Goal: Task Accomplishment & Management: Complete application form

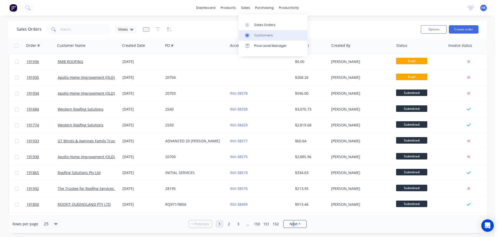
click at [256, 33] on div "Customers" at bounding box center [263, 35] width 19 height 5
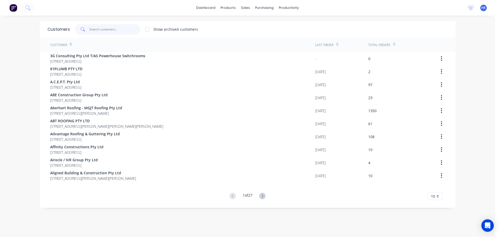
click at [94, 30] on input "text" at bounding box center [114, 29] width 51 height 10
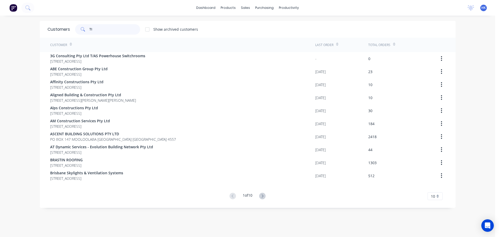
type input "T"
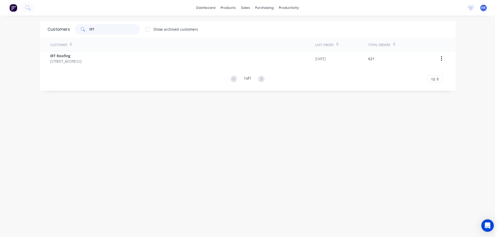
type input "IRT"
click at [84, 67] on div "Customer Last Order Total Orders IRT Roofing PO Box 189 Cleveland Queensland Au…" at bounding box center [248, 60] width 416 height 45
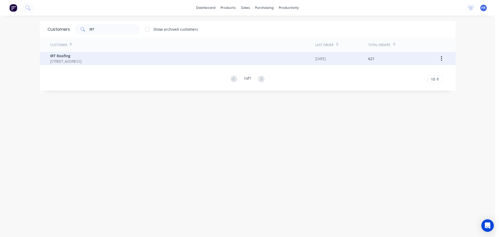
click at [81, 57] on span "IRT Roofing" at bounding box center [65, 55] width 31 height 5
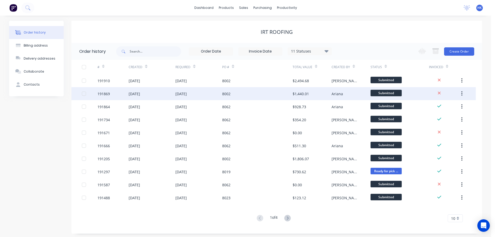
click at [254, 97] on div "8002" at bounding box center [257, 93] width 70 height 13
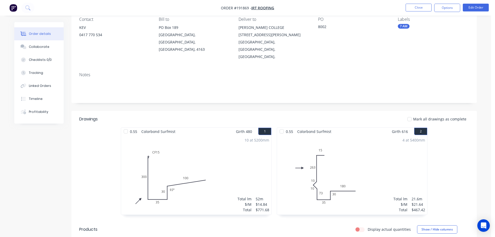
scroll to position [78, 0]
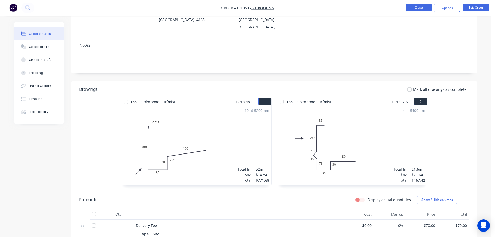
click at [426, 8] on button "Close" at bounding box center [419, 8] width 26 height 8
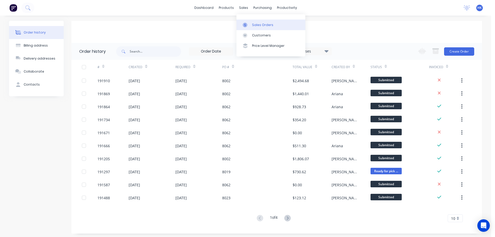
click at [246, 24] on icon at bounding box center [245, 25] width 5 height 5
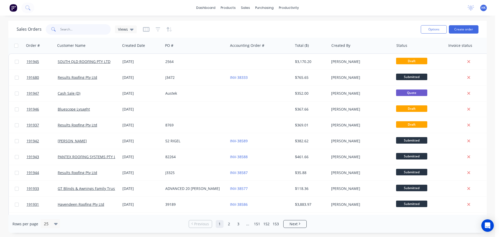
click at [98, 30] on input "text" at bounding box center [85, 29] width 51 height 10
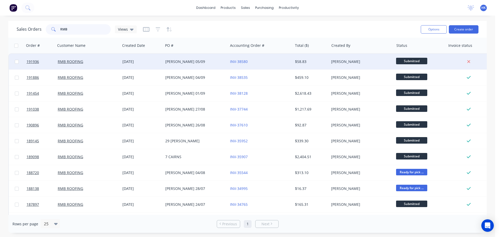
type input "RMB"
click at [193, 63] on div "[PERSON_NAME] 05/09" at bounding box center [194, 61] width 58 height 5
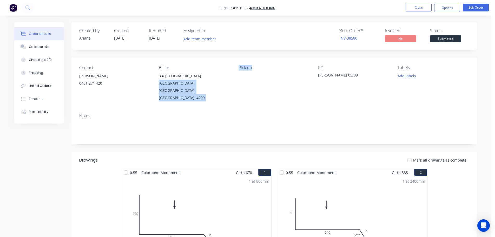
drag, startPoint x: 233, startPoint y: 71, endPoint x: 263, endPoint y: 73, distance: 30.5
click at [263, 73] on div "Contact ROSS 0401 271 420 Bill to 33/ 2 TUITION STREET UPPER COOMERA, Queenslan…" at bounding box center [274, 83] width 406 height 52
click at [261, 73] on div "Pick up" at bounding box center [274, 83] width 71 height 36
drag, startPoint x: 237, startPoint y: 68, endPoint x: 254, endPoint y: 69, distance: 16.6
click at [254, 69] on div "Contact ROSS 0401 271 420 Bill to 33/ 2 TUITION STREET UPPER COOMERA, Queenslan…" at bounding box center [274, 83] width 406 height 52
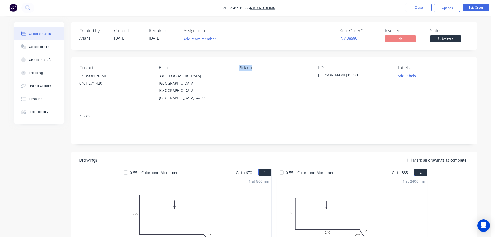
click at [253, 69] on div "Pick up" at bounding box center [274, 67] width 71 height 5
click at [43, 99] on button "Timeline" at bounding box center [38, 98] width 49 height 13
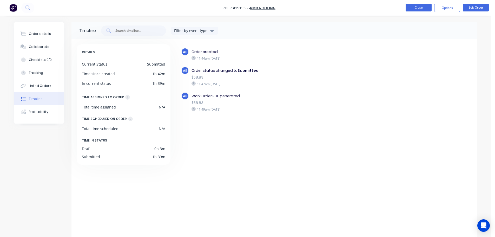
click at [414, 9] on button "Close" at bounding box center [419, 8] width 26 height 8
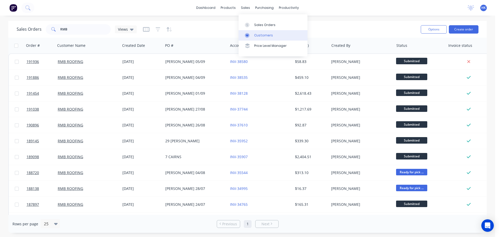
click at [264, 34] on div "Customers" at bounding box center [263, 35] width 19 height 5
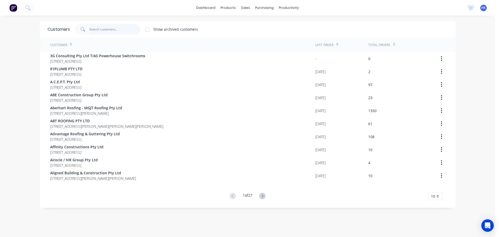
click at [125, 30] on input "text" at bounding box center [114, 29] width 51 height 10
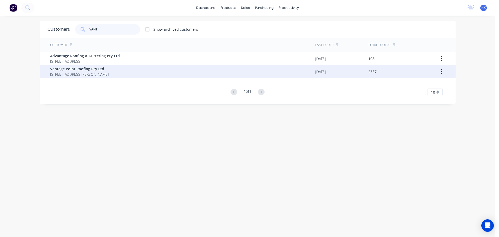
type input "VANT"
click at [109, 75] on span "UNIT4, 288-292 NEWMARKET RD WILSTON Queensland Australia 4108" at bounding box center [79, 73] width 58 height 5
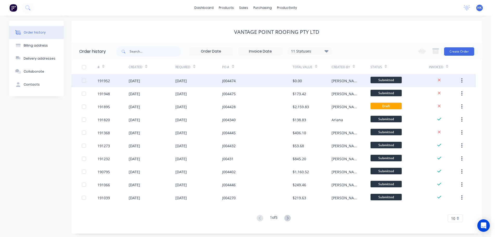
click at [275, 84] on div "J004474" at bounding box center [257, 80] width 70 height 13
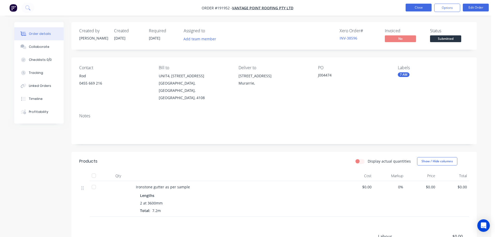
drag, startPoint x: 421, startPoint y: 1, endPoint x: 421, endPoint y: 7, distance: 6.2
click at [421, 3] on nav "Order #191952 - Vantage Point Roofing Pty Ltd Close Options Edit Order" at bounding box center [247, 8] width 495 height 16
click at [420, 9] on button "Close" at bounding box center [419, 8] width 26 height 8
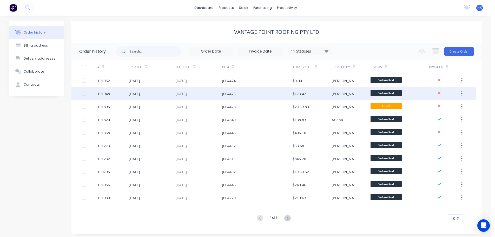
click at [276, 96] on div "J004475" at bounding box center [257, 93] width 70 height 13
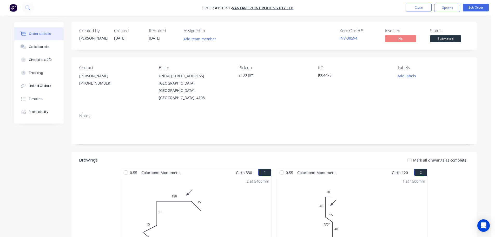
click at [417, 11] on li "Close" at bounding box center [419, 8] width 26 height 8
click at [423, 8] on button "Close" at bounding box center [419, 8] width 26 height 8
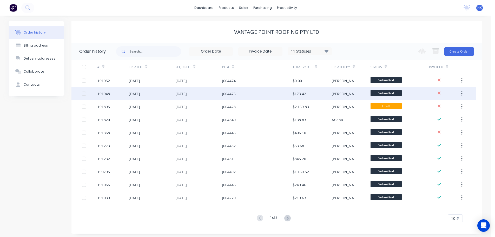
click at [233, 94] on div "J004475" at bounding box center [229, 93] width 14 height 5
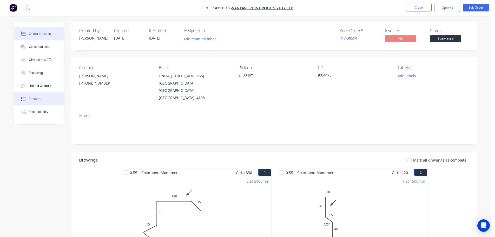
click at [43, 101] on button "Timeline" at bounding box center [38, 98] width 49 height 13
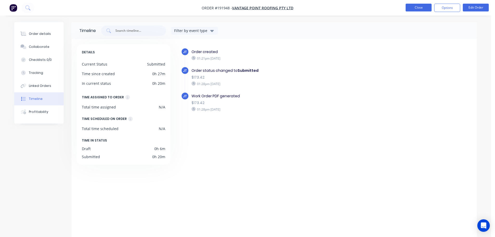
click at [413, 10] on button "Close" at bounding box center [419, 8] width 26 height 8
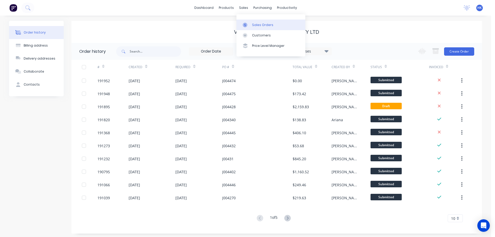
click at [255, 23] on div "Sales Orders" at bounding box center [262, 25] width 21 height 5
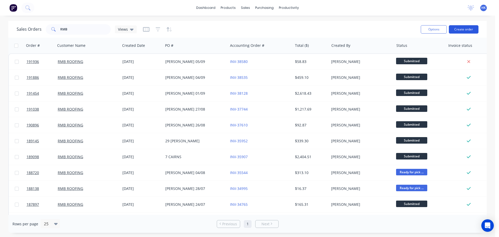
click at [467, 30] on button "Create order" at bounding box center [464, 29] width 30 height 8
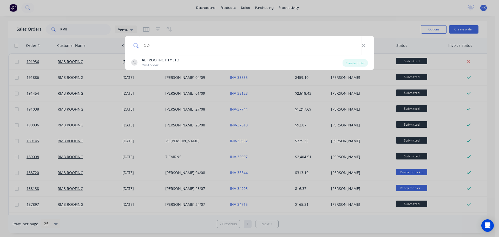
type input "a"
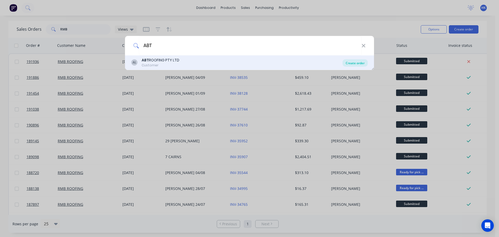
type input "ABT"
click at [349, 64] on div "Create order" at bounding box center [355, 62] width 25 height 7
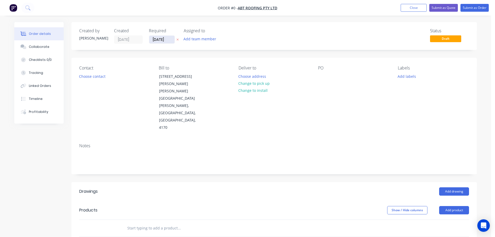
click at [158, 40] on input "[DATE]" at bounding box center [161, 40] width 25 height 8
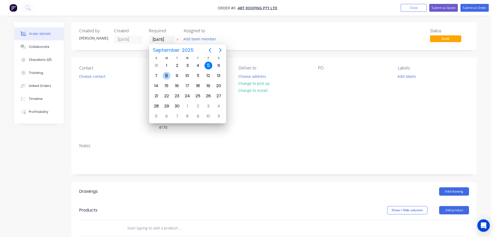
click at [169, 75] on div "8" at bounding box center [167, 76] width 8 height 8
type input "[DATE]"
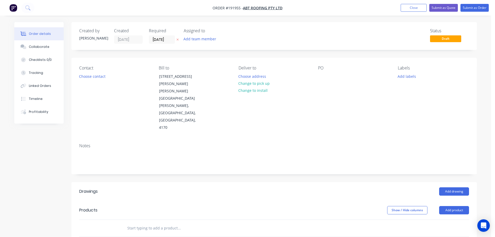
click at [99, 81] on div "Contact Choose contact" at bounding box center [114, 99] width 71 height 66
click at [97, 75] on button "Choose contact" at bounding box center [92, 76] width 32 height 7
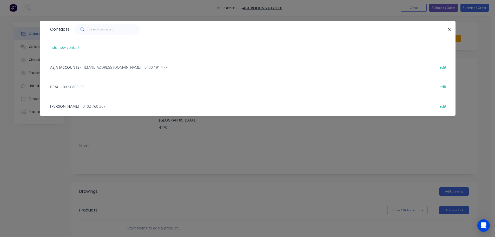
click at [84, 67] on span "- office.abtroofing@gmail.com - 0430 191 177" at bounding box center [125, 67] width 86 height 5
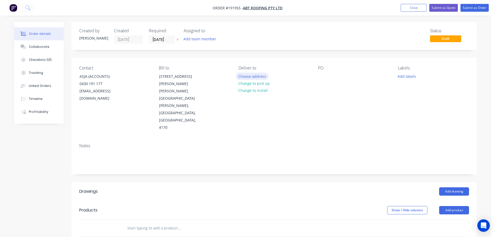
click at [266, 75] on button "Choose address" at bounding box center [252, 76] width 33 height 7
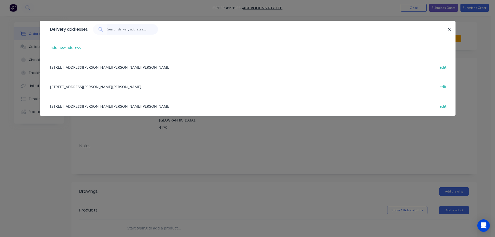
click at [120, 30] on input "text" at bounding box center [132, 29] width 51 height 10
click at [68, 48] on button "add new address" at bounding box center [66, 47] width 36 height 7
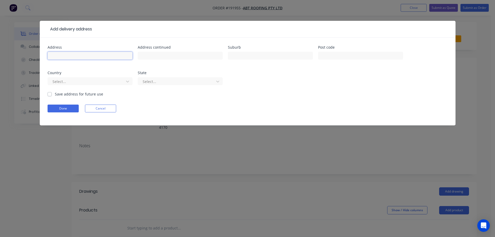
click at [89, 58] on input "text" at bounding box center [90, 56] width 85 height 8
type input "819 CAVEDISH RAOD"
type input "HOLLAND PARK"
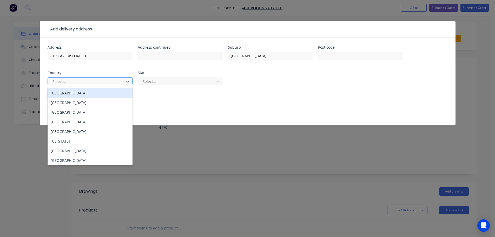
click at [115, 84] on div at bounding box center [86, 81] width 69 height 6
click at [103, 95] on div "[GEOGRAPHIC_DATA]" at bounding box center [90, 93] width 85 height 10
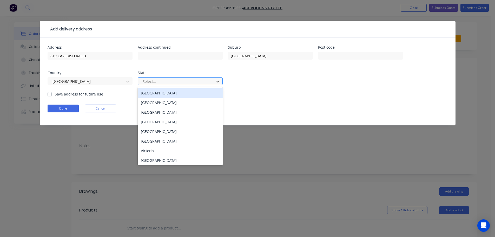
click at [161, 81] on div at bounding box center [176, 81] width 69 height 6
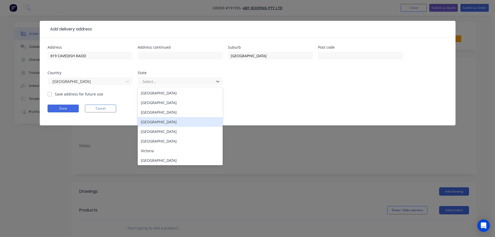
click at [163, 123] on div "[GEOGRAPHIC_DATA]" at bounding box center [180, 122] width 85 height 10
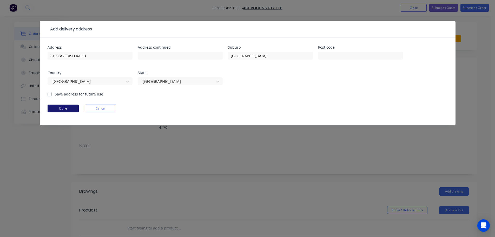
click at [65, 112] on button "Done" at bounding box center [63, 109] width 31 height 8
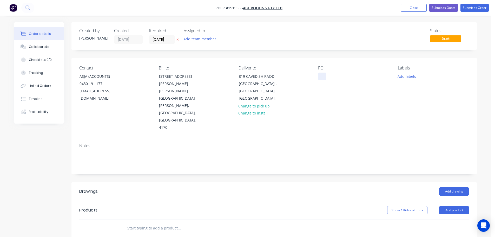
click at [324, 76] on div at bounding box center [322, 77] width 8 height 8
click at [409, 78] on button "Add labels" at bounding box center [407, 76] width 24 height 7
click at [347, 107] on div "Contact ASJA (ACCOUNTS) 0430 191 177 office.abtroofing@gmail.com Bill to 3 ARMS…" at bounding box center [274, 98] width 406 height 81
click at [450, 206] on button "Add product" at bounding box center [454, 210] width 30 height 8
click at [454, 219] on div "Product catalogue" at bounding box center [445, 223] width 40 height 8
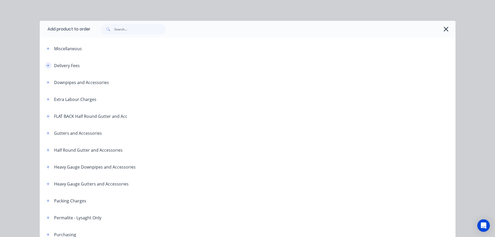
click at [45, 68] on button "button" at bounding box center [48, 65] width 6 height 6
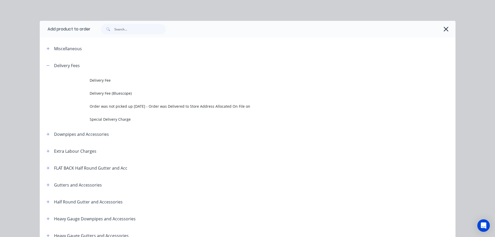
click at [90, 79] on span "Delivery Fee" at bounding box center [236, 79] width 293 height 5
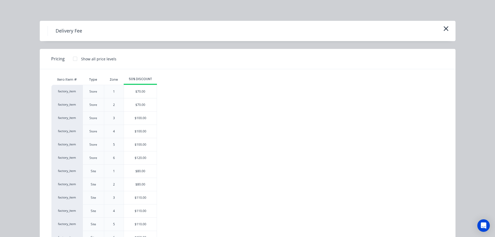
drag, startPoint x: 147, startPoint y: 171, endPoint x: 261, endPoint y: 175, distance: 113.7
click at [147, 171] on div "$80.00" at bounding box center [140, 171] width 33 height 13
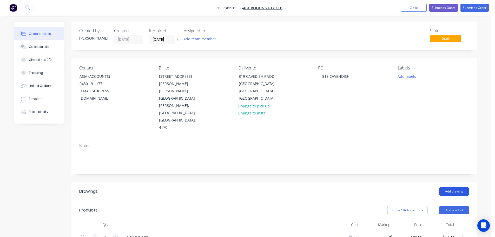
click at [451, 187] on button "Add drawing" at bounding box center [454, 191] width 30 height 8
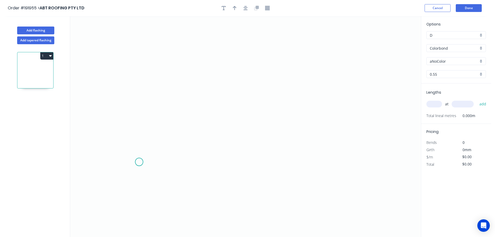
click at [139, 161] on icon "0" at bounding box center [245, 126] width 351 height 221
click at [147, 49] on icon "0" at bounding box center [245, 126] width 351 height 221
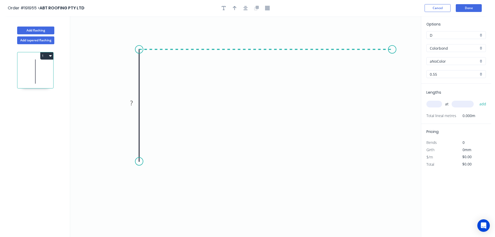
click at [394, 52] on icon "0 ?" at bounding box center [245, 126] width 351 height 221
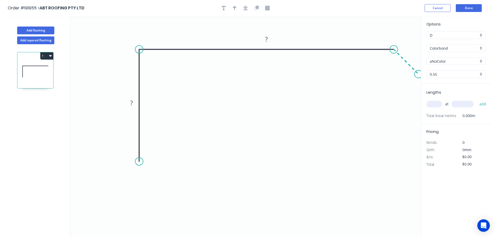
click at [418, 78] on icon "0 ? ?" at bounding box center [245, 126] width 351 height 221
drag, startPoint x: 139, startPoint y: 162, endPoint x: 140, endPoint y: 168, distance: 5.7
click at [140, 168] on circle at bounding box center [139, 168] width 8 height 8
click at [139, 167] on circle at bounding box center [139, 168] width 8 height 8
click at [119, 188] on icon "0 ? ? ?" at bounding box center [245, 126] width 351 height 221
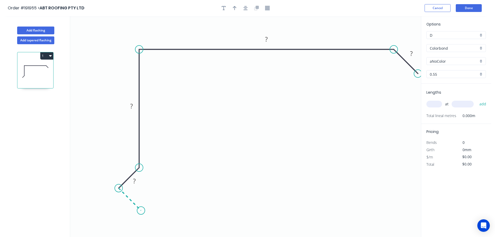
click at [141, 210] on icon at bounding box center [130, 199] width 22 height 22
click at [122, 204] on rect at bounding box center [124, 202] width 10 height 7
click at [246, 7] on icon "button" at bounding box center [246, 8] width 4 height 5
type input "$15.83"
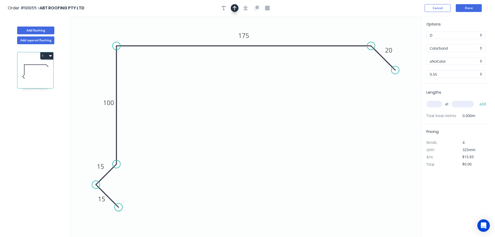
click at [236, 9] on icon "button" at bounding box center [235, 8] width 4 height 5
click at [397, 41] on icon "0 15 15 100 175 20" at bounding box center [245, 126] width 351 height 221
click at [395, 41] on icon at bounding box center [395, 36] width 5 height 17
drag, startPoint x: 395, startPoint y: 41, endPoint x: 406, endPoint y: 29, distance: 16.2
click at [406, 29] on icon at bounding box center [410, 28] width 15 height 15
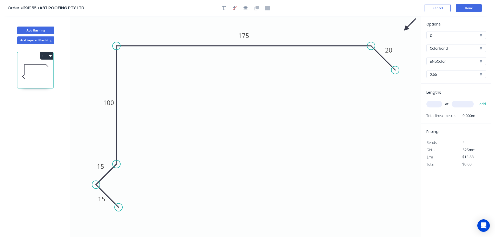
click at [444, 63] on input "aNoColor" at bounding box center [454, 60] width 49 height 5
click at [443, 102] on div "Dover White" at bounding box center [456, 99] width 59 height 9
type input "Dover White"
click at [436, 105] on input "text" at bounding box center [435, 104] width 16 height 7
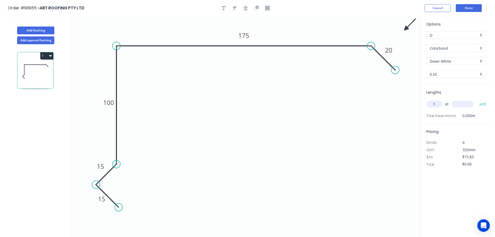
type input "1"
type input "2200"
click at [477, 100] on button "add" at bounding box center [483, 104] width 12 height 9
click at [43, 53] on button "1" at bounding box center [46, 55] width 13 height 7
click at [41, 67] on div "Duplicate" at bounding box center [29, 69] width 40 height 8
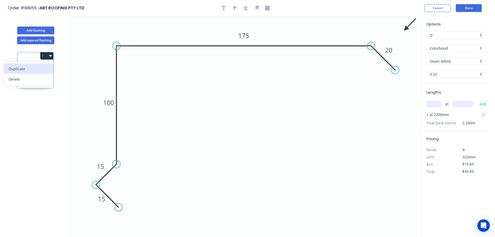
type input "$0.00"
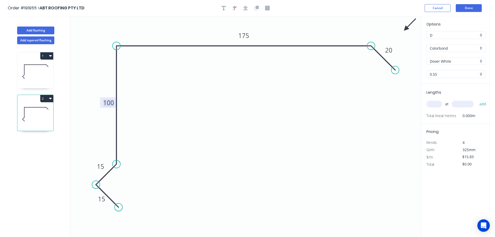
click at [110, 104] on tspan "100" at bounding box center [108, 102] width 11 height 9
click at [435, 103] on input "text" at bounding box center [435, 104] width 16 height 7
type input "1"
type input "2200"
click at [477, 100] on button "add" at bounding box center [483, 104] width 12 height 9
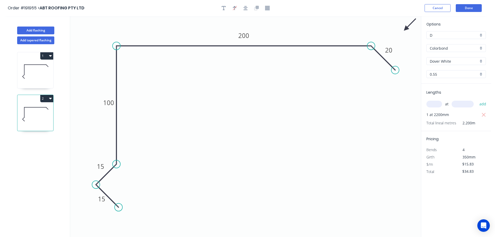
click at [46, 102] on icon at bounding box center [35, 113] width 36 height 33
click at [46, 96] on button "2" at bounding box center [46, 98] width 13 height 7
click at [40, 109] on div "Duplicate" at bounding box center [29, 112] width 40 height 8
type input "$0.00"
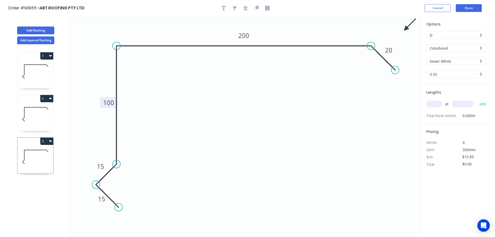
click at [111, 105] on tspan "100" at bounding box center [108, 102] width 11 height 9
click at [432, 99] on div "at add" at bounding box center [457, 104] width 61 height 14
click at [434, 105] on input "text" at bounding box center [435, 104] width 16 height 7
type input "1"
type input "4600"
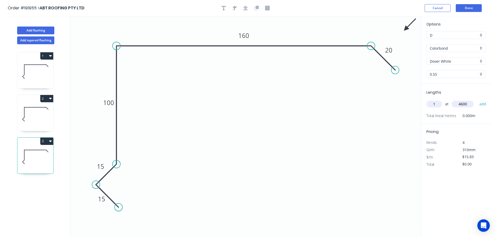
click at [477, 100] on button "add" at bounding box center [483, 104] width 12 height 9
click at [41, 138] on button "3" at bounding box center [46, 141] width 13 height 7
click at [38, 149] on button "Duplicate" at bounding box center [28, 154] width 49 height 10
type input "$0.00"
click at [106, 102] on tspan "100" at bounding box center [108, 102] width 11 height 9
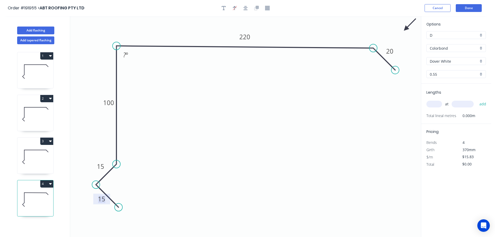
drag, startPoint x: 371, startPoint y: 46, endPoint x: 374, endPoint y: 66, distance: 20.0
click at [374, 66] on icon "0 15 15 100 220 20 ? º" at bounding box center [245, 126] width 351 height 221
click at [126, 56] on tspan "º" at bounding box center [127, 54] width 2 height 9
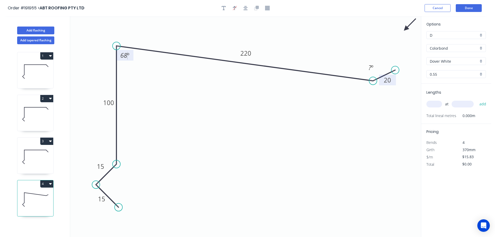
drag, startPoint x: 372, startPoint y: 75, endPoint x: 380, endPoint y: 81, distance: 10.4
click at [373, 80] on circle at bounding box center [373, 81] width 8 height 8
drag, startPoint x: 395, startPoint y: 72, endPoint x: 400, endPoint y: 109, distance: 37.2
click at [400, 109] on circle at bounding box center [400, 107] width 8 height 8
click at [366, 92] on tspan "?" at bounding box center [365, 90] width 3 height 9
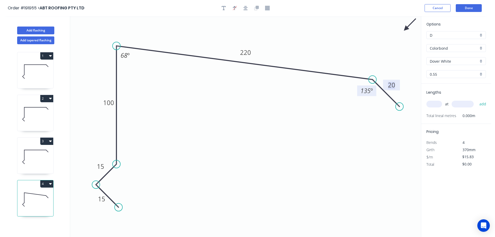
click at [441, 104] on input "text" at bounding box center [435, 104] width 16 height 7
type input "1"
type input "1000"
click at [477, 100] on button "add" at bounding box center [483, 104] width 12 height 9
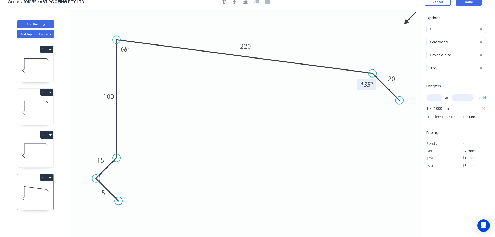
scroll to position [10, 0]
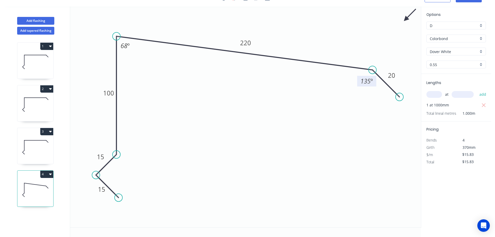
click at [46, 175] on button "4" at bounding box center [46, 174] width 13 height 7
click at [37, 187] on div "Duplicate" at bounding box center [29, 187] width 40 height 8
type input "$0.00"
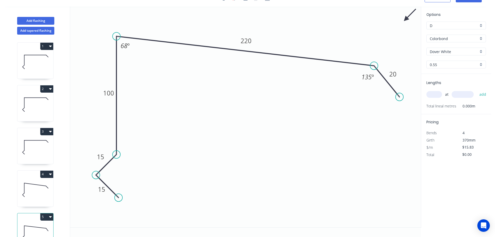
drag, startPoint x: 375, startPoint y: 70, endPoint x: 374, endPoint y: 65, distance: 4.7
click at [374, 65] on circle at bounding box center [374, 66] width 8 height 8
click at [127, 48] on tspan "68" at bounding box center [124, 45] width 7 height 9
click at [246, 38] on tspan "220" at bounding box center [246, 40] width 11 height 9
type input "$18.13"
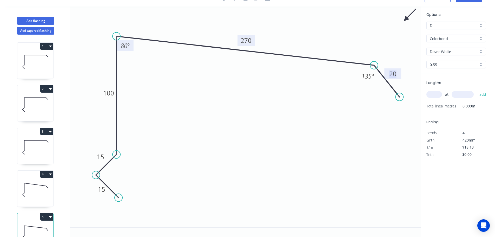
click at [439, 95] on input "text" at bounding box center [435, 94] width 16 height 7
type input "3"
type input "6200"
click at [477, 90] on button "add" at bounding box center [483, 94] width 12 height 9
type input "$337.22"
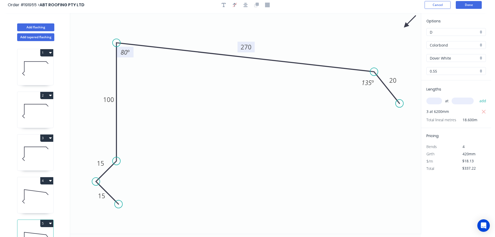
scroll to position [0, 0]
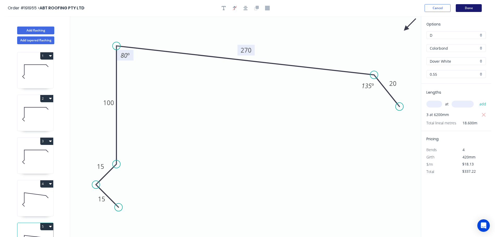
click at [472, 8] on button "Done" at bounding box center [469, 8] width 26 height 8
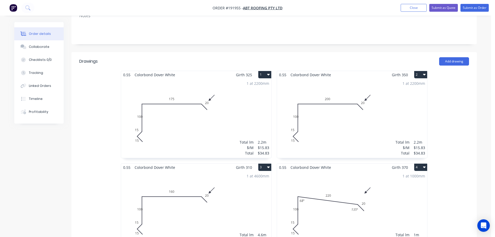
click at [241, 95] on div "1 at 2200mm Total lm $/M Total 2.2m $15.83 $34.83" at bounding box center [196, 118] width 150 height 79
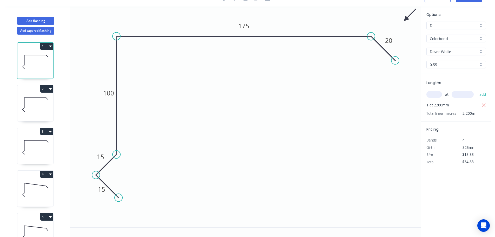
scroll to position [10, 0]
drag, startPoint x: 103, startPoint y: 96, endPoint x: 96, endPoint y: 96, distance: 6.5
click at [96, 96] on rect at bounding box center [103, 93] width 17 height 11
click at [31, 109] on icon at bounding box center [35, 104] width 36 height 33
drag, startPoint x: 102, startPoint y: 95, endPoint x: 94, endPoint y: 96, distance: 8.7
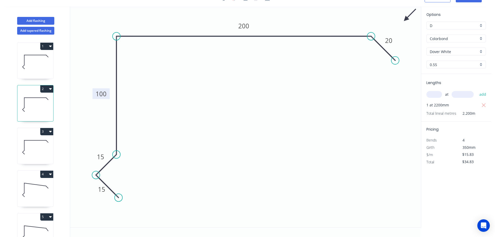
click at [94, 96] on rect at bounding box center [101, 93] width 17 height 11
click at [37, 142] on icon at bounding box center [35, 147] width 36 height 33
drag, startPoint x: 104, startPoint y: 95, endPoint x: 97, endPoint y: 98, distance: 6.9
click at [97, 98] on icon "0 15 15 100 160 20" at bounding box center [245, 116] width 351 height 221
drag, startPoint x: 100, startPoint y: 96, endPoint x: 91, endPoint y: 100, distance: 10.1
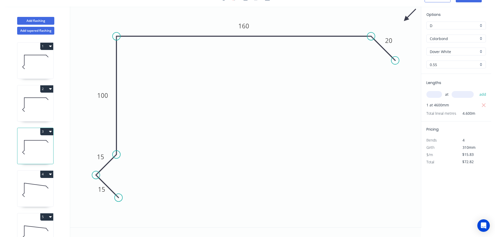
click at [94, 100] on rect at bounding box center [102, 95] width 17 height 11
click at [2, 212] on div "Add flashing Add tapered flashing 1 2 3 4 5" at bounding box center [35, 121] width 70 height 230
drag, startPoint x: 24, startPoint y: 188, endPoint x: 56, endPoint y: 149, distance: 50.4
click at [24, 187] on icon at bounding box center [35, 189] width 36 height 33
type input "$15.83"
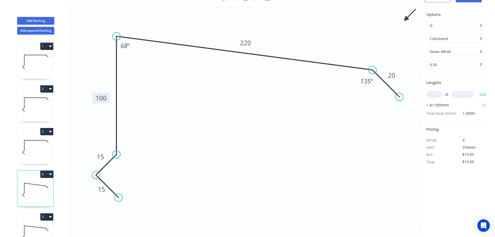
drag, startPoint x: 101, startPoint y: 90, endPoint x: 94, endPoint y: 95, distance: 9.0
click at [94, 95] on rect at bounding box center [101, 98] width 17 height 11
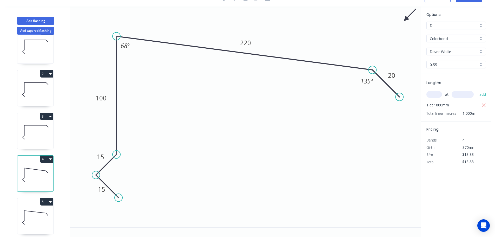
scroll to position [23, 0]
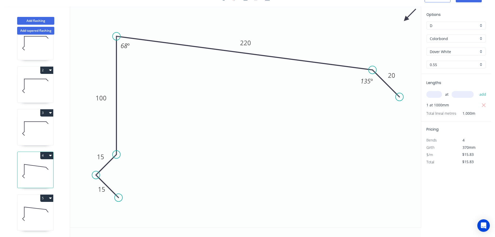
click at [43, 199] on icon at bounding box center [35, 213] width 36 height 33
type input "$18.13"
type input "$337.22"
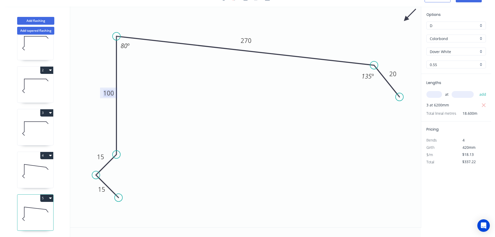
drag, startPoint x: 104, startPoint y: 97, endPoint x: 98, endPoint y: 97, distance: 6.2
click at [94, 100] on icon "0 15 15 100 270 20 80 º 135 º" at bounding box center [245, 116] width 351 height 221
click at [106, 87] on icon "0 15 15 100 270 20 80 º 135 º" at bounding box center [245, 116] width 351 height 221
drag, startPoint x: 105, startPoint y: 88, endPoint x: 97, endPoint y: 91, distance: 8.0
click at [97, 91] on rect at bounding box center [102, 95] width 17 height 11
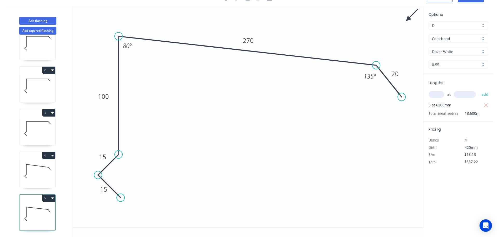
scroll to position [0, 0]
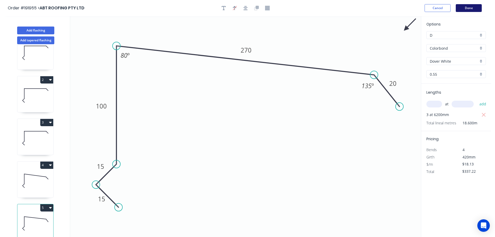
click at [468, 9] on button "Done" at bounding box center [469, 8] width 26 height 8
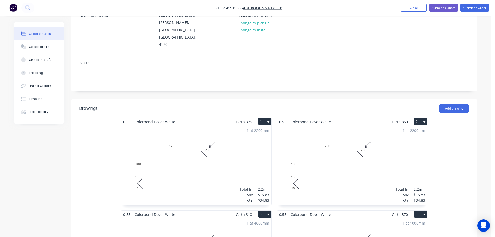
scroll to position [52, 0]
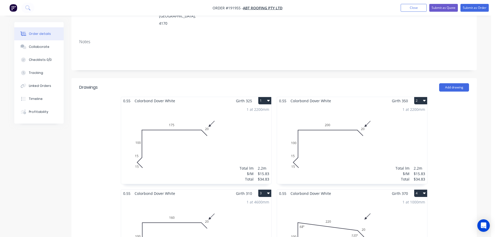
click at [355, 140] on div "1 at 2200mm Total lm $/M Total 2.2m $15.83 $34.83" at bounding box center [352, 144] width 150 height 79
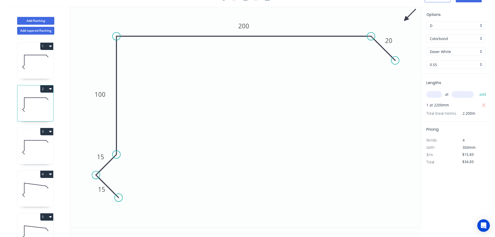
scroll to position [10, 0]
click at [485, 105] on icon "button" at bounding box center [484, 105] width 5 height 6
type input "$0.00"
click at [433, 96] on input "text" at bounding box center [435, 94] width 16 height 7
type input "2"
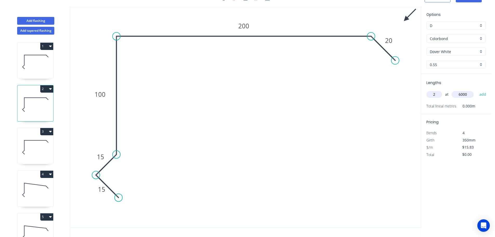
type input "6000"
click at [477, 90] on button "add" at bounding box center [483, 94] width 12 height 9
type input "$189.96"
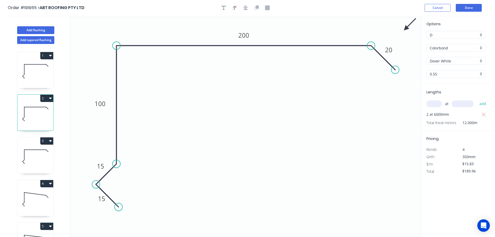
scroll to position [0, 0]
click at [472, 4] on header "Order #191955 > ABT ROOFING PTY LTD Cancel Done" at bounding box center [245, 8] width 491 height 16
click at [463, 10] on button "Done" at bounding box center [469, 8] width 26 height 8
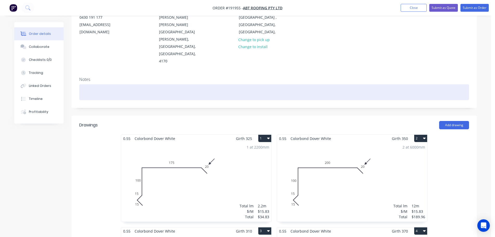
scroll to position [78, 0]
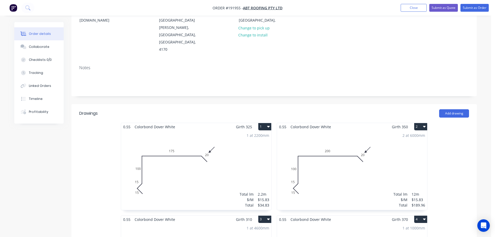
click at [471, 4] on nav "Order #191955 - ABT ROOFING PTY LTD Add product Close Submit as Quote Submit as…" at bounding box center [247, 8] width 495 height 16
click at [472, 8] on button "Submit as Order" at bounding box center [475, 8] width 28 height 8
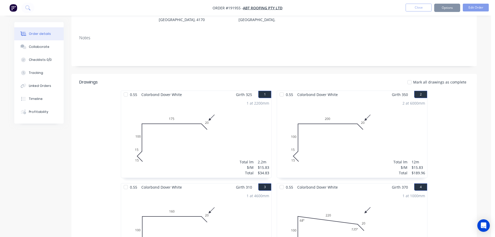
scroll to position [0, 0]
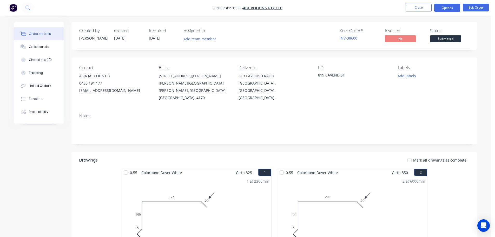
click at [449, 7] on button "Options" at bounding box center [447, 8] width 26 height 8
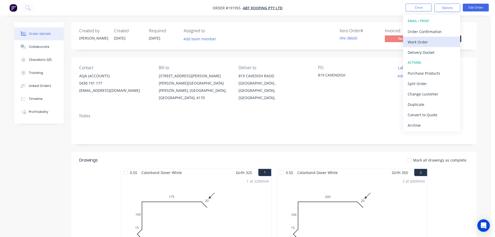
click at [434, 40] on div "Work Order" at bounding box center [432, 42] width 48 height 8
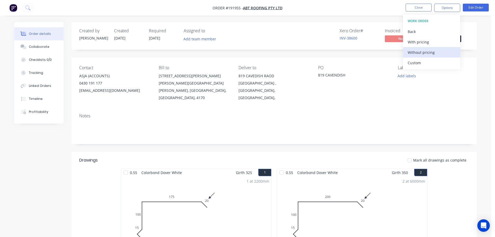
click at [439, 55] on div "Without pricing" at bounding box center [432, 53] width 48 height 8
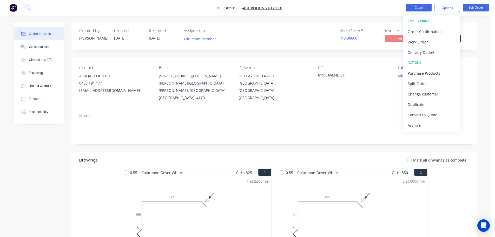
click at [412, 8] on button "Close" at bounding box center [419, 8] width 26 height 8
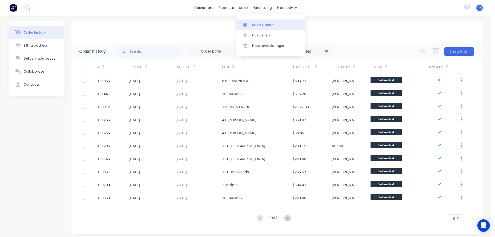
click at [256, 23] on div "Sales Orders" at bounding box center [262, 25] width 21 height 5
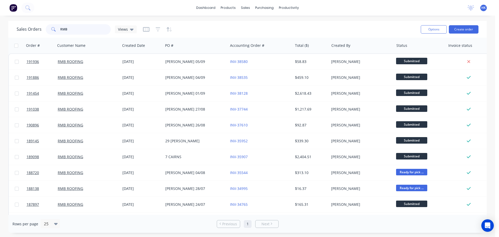
drag, startPoint x: 55, startPoint y: 30, endPoint x: 48, endPoint y: 26, distance: 8.2
click at [48, 26] on div "RMB" at bounding box center [78, 29] width 65 height 10
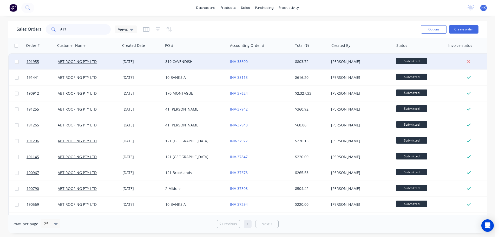
type input "ABT"
click at [200, 67] on div "819 CAVENDISH" at bounding box center [195, 62] width 65 height 16
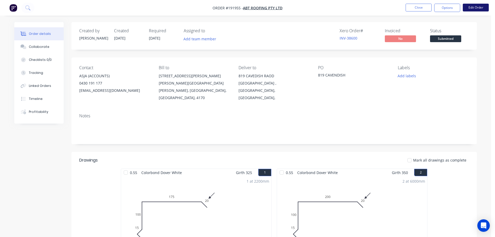
click at [475, 10] on button "Edit Order" at bounding box center [476, 8] width 26 height 8
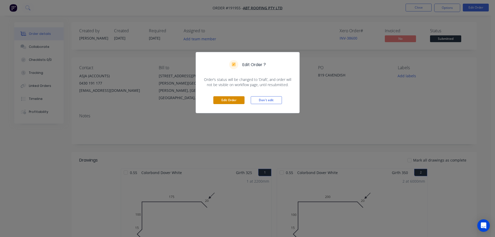
click at [243, 102] on button "Edit Order" at bounding box center [228, 100] width 31 height 8
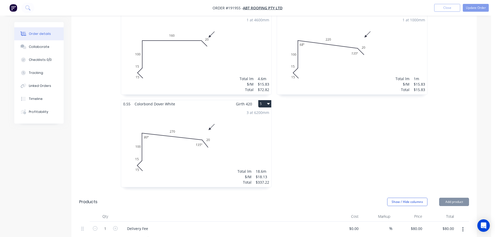
click at [225, 136] on div "3 at 6200mm Total lm $/M Total 18.6m $18.13 $337.22" at bounding box center [196, 147] width 150 height 79
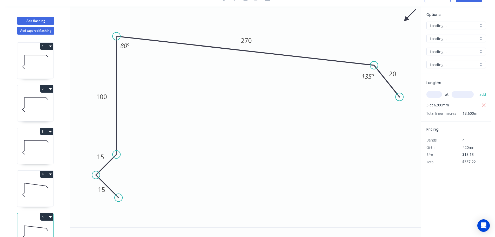
scroll to position [10, 0]
click at [392, 77] on tspan "20" at bounding box center [392, 73] width 7 height 9
click at [35, 192] on icon at bounding box center [35, 189] width 36 height 33
type input "$15.83"
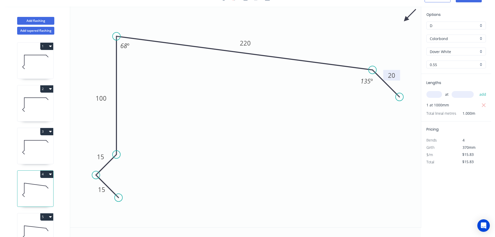
click at [391, 74] on tspan "20" at bounding box center [391, 75] width 7 height 9
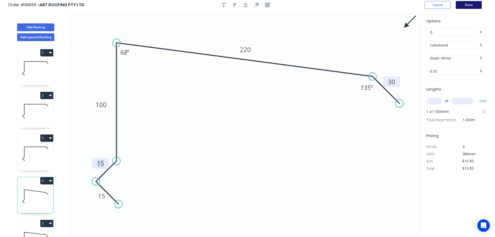
scroll to position [0, 0]
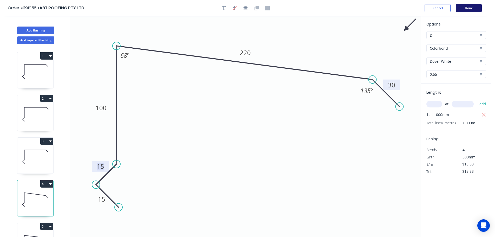
click at [474, 9] on button "Done" at bounding box center [469, 8] width 26 height 8
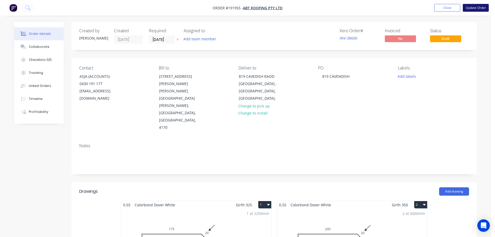
click at [474, 9] on button "Update Order" at bounding box center [476, 8] width 26 height 8
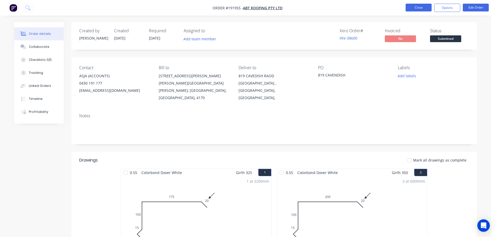
click at [423, 8] on button "Close" at bounding box center [419, 8] width 26 height 8
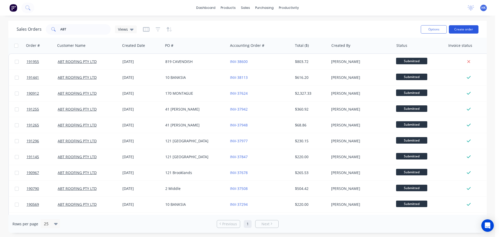
click at [464, 28] on button "Create order" at bounding box center [464, 29] width 30 height 8
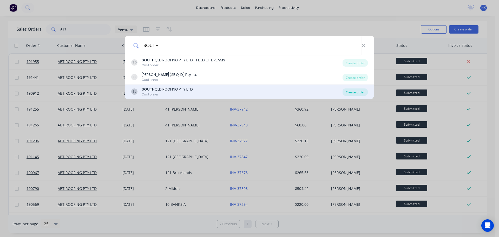
type input "SOUTH"
click at [353, 93] on div "Create order" at bounding box center [355, 91] width 25 height 7
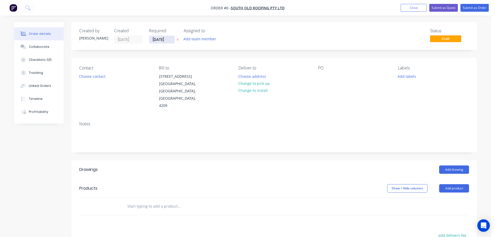
click at [162, 40] on input "[DATE]" at bounding box center [161, 40] width 25 height 8
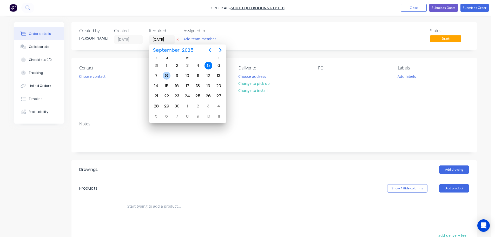
click at [162, 77] on div "8" at bounding box center [166, 76] width 10 height 10
type input "[DATE]"
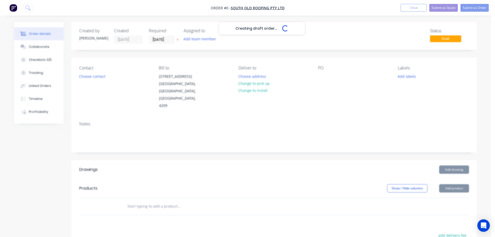
click at [101, 81] on div "Creating draft order... Loading..." at bounding box center [261, 140] width 495 height 237
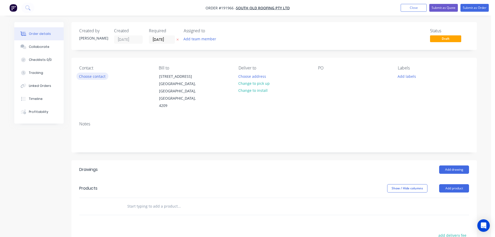
click at [100, 77] on button "Choose contact" at bounding box center [92, 76] width 32 height 7
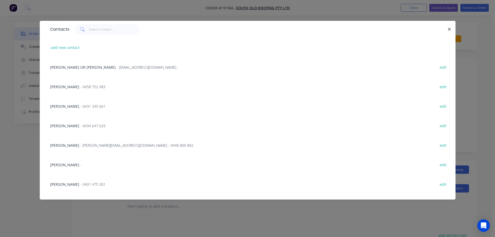
click at [89, 184] on span "- 0401 475 301" at bounding box center [92, 184] width 25 height 5
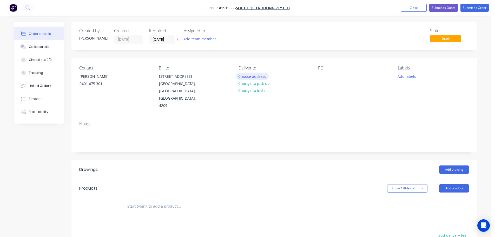
click at [245, 75] on button "Choose address" at bounding box center [252, 76] width 33 height 7
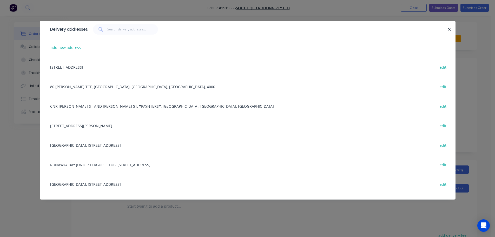
click at [121, 35] on div "Delivery addresses" at bounding box center [248, 29] width 416 height 17
click at [126, 32] on input "text" at bounding box center [132, 29] width 51 height 10
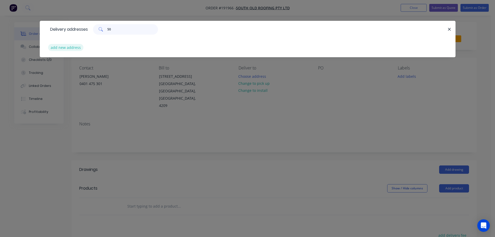
type input "50"
click at [79, 50] on button "add new address" at bounding box center [66, 47] width 36 height 7
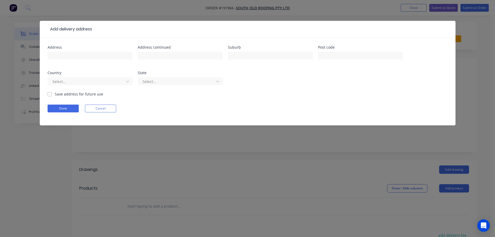
click at [79, 50] on div "Address" at bounding box center [90, 55] width 85 height 20
click at [80, 56] on input "text" at bounding box center [90, 56] width 85 height 8
type input "50 QUAY SRREET"
type input "BRISBANE"
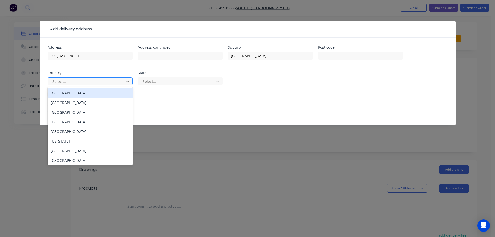
click at [102, 82] on div at bounding box center [86, 81] width 69 height 6
click at [97, 95] on div "[GEOGRAPHIC_DATA]" at bounding box center [90, 93] width 85 height 10
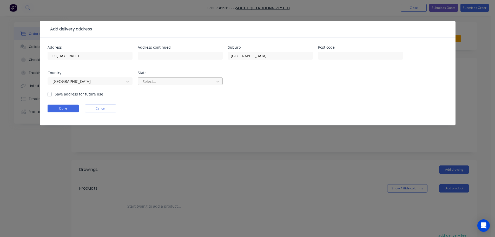
click at [148, 85] on div "Select..." at bounding box center [177, 81] width 73 height 8
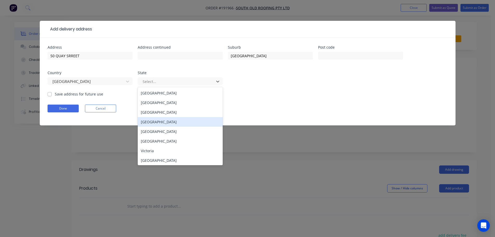
click at [155, 121] on div "[GEOGRAPHIC_DATA]" at bounding box center [180, 122] width 85 height 10
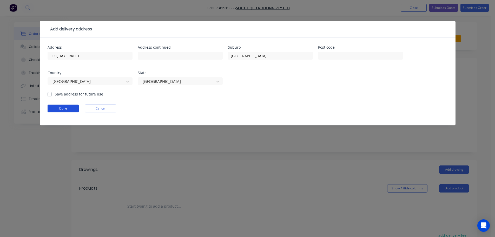
click at [60, 106] on button "Done" at bounding box center [63, 109] width 31 height 8
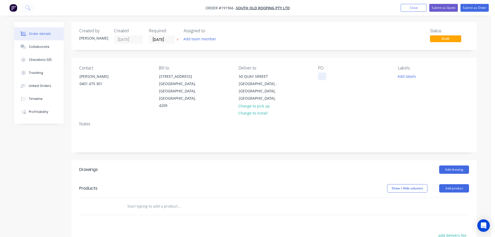
click at [325, 76] on div at bounding box center [322, 77] width 8 height 8
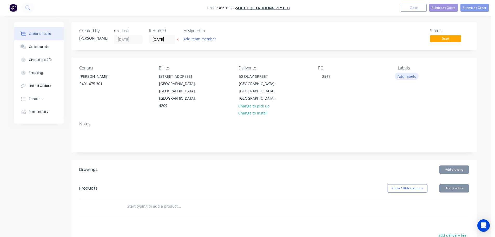
click at [414, 75] on button "Add labels" at bounding box center [407, 76] width 24 height 7
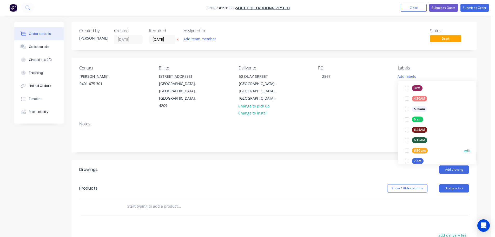
scroll to position [78, 0]
click at [408, 148] on div at bounding box center [407, 148] width 10 height 10
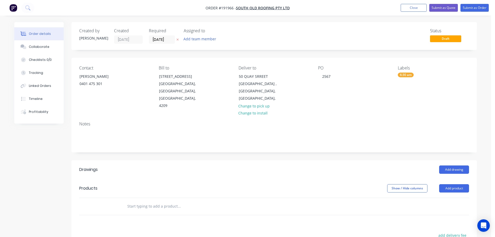
click at [379, 152] on div "Created by Hannah Created 05/09/25 Required 08/09/25 Assigned to Add team membe…" at bounding box center [274, 181] width 406 height 318
click at [447, 184] on button "Add product" at bounding box center [454, 188] width 30 height 8
click at [456, 165] on button "Add drawing" at bounding box center [454, 169] width 30 height 8
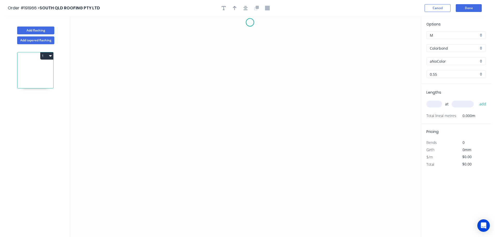
click at [250, 22] on icon "0" at bounding box center [245, 126] width 351 height 221
click at [230, 45] on icon "0" at bounding box center [245, 126] width 351 height 221
click at [231, 95] on icon "0 ?" at bounding box center [245, 126] width 351 height 221
click at [267, 138] on icon "0 ? ?" at bounding box center [245, 126] width 351 height 221
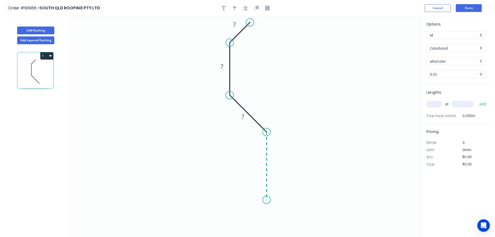
click at [270, 200] on icon "0 ? ? ?" at bounding box center [245, 126] width 351 height 221
click at [248, 220] on icon "0 ? ? ? ?" at bounding box center [245, 126] width 351 height 221
click at [246, 9] on icon "button" at bounding box center [246, 8] width 4 height 5
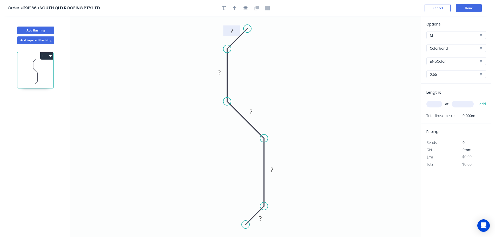
click at [233, 31] on tspan "?" at bounding box center [232, 31] width 3 height 9
type input "$6.77"
click at [234, 6] on icon "button" at bounding box center [235, 8] width 4 height 5
click at [395, 43] on icon at bounding box center [395, 36] width 5 height 17
click at [395, 43] on icon at bounding box center [394, 37] width 5 height 17
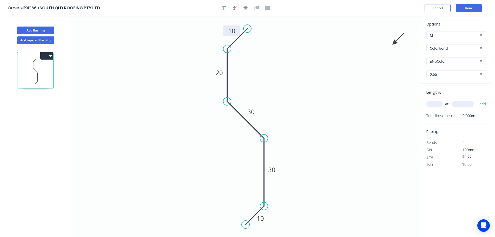
click at [394, 43] on icon at bounding box center [398, 38] width 15 height 15
drag, startPoint x: 394, startPoint y: 42, endPoint x: 386, endPoint y: 49, distance: 10.4
click at [386, 49] on icon at bounding box center [389, 44] width 15 height 15
click at [436, 61] on input "aNoColor" at bounding box center [454, 60] width 49 height 5
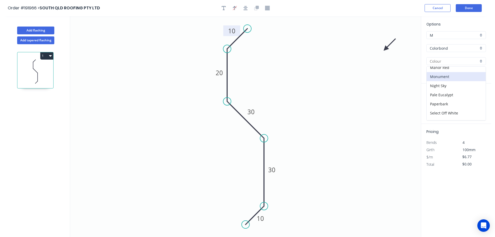
scroll to position [130, 0]
click at [451, 96] on div "Paperbark" at bounding box center [456, 95] width 59 height 9
type input "Paperbark"
click at [435, 104] on input "text" at bounding box center [435, 104] width 16 height 7
type input "8"
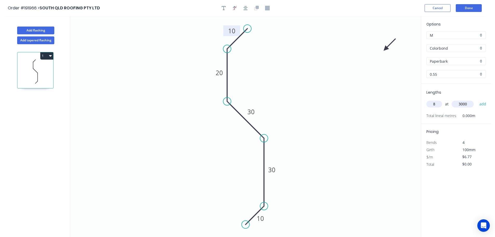
type input "3000"
click at [477, 100] on button "add" at bounding box center [483, 104] width 12 height 9
type input "$162.48"
click at [481, 8] on button "Done" at bounding box center [469, 8] width 26 height 8
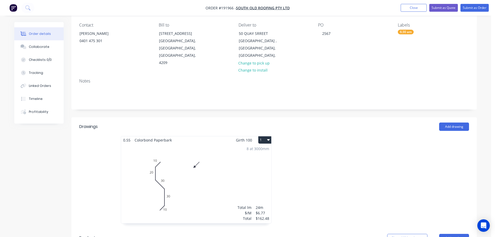
scroll to position [52, 0]
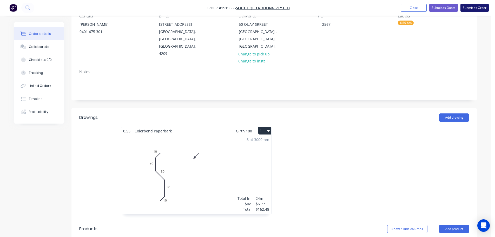
click at [473, 8] on button "Submit as Order" at bounding box center [475, 8] width 28 height 8
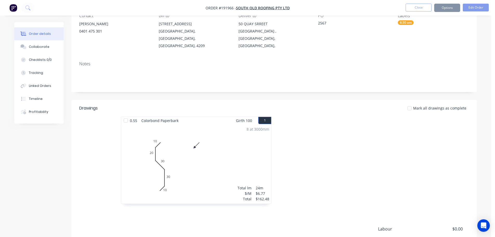
scroll to position [0, 0]
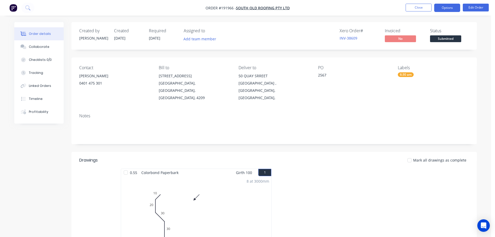
click at [449, 10] on button "Options" at bounding box center [447, 8] width 26 height 8
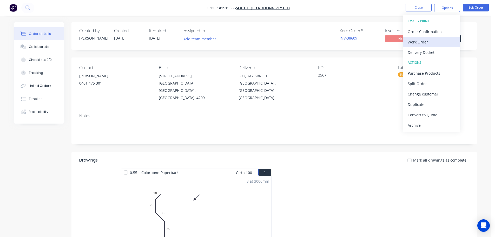
click at [443, 37] on div "EMAIL / PRINT Order Confirmation Work Order Delivery Docket ACTIONS Purchase Pr…" at bounding box center [431, 73] width 57 height 117
click at [442, 41] on div "Work Order" at bounding box center [432, 42] width 48 height 8
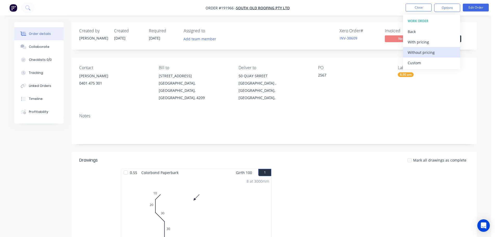
click at [438, 49] on div "Without pricing" at bounding box center [432, 53] width 48 height 8
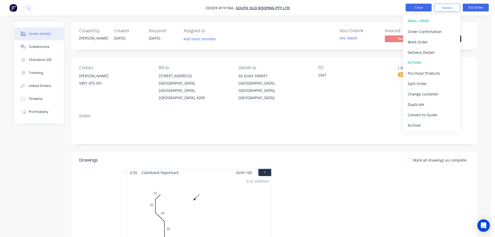
click at [418, 4] on button "Close" at bounding box center [419, 8] width 26 height 8
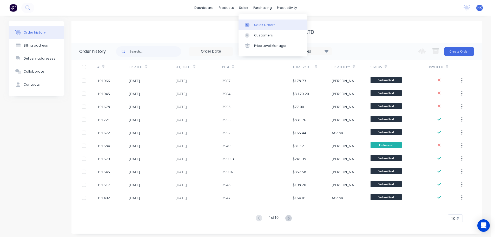
click at [262, 24] on div "Sales Orders" at bounding box center [264, 25] width 21 height 5
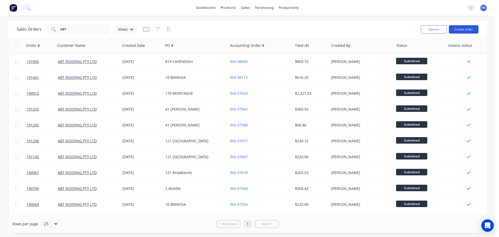
click at [472, 31] on button "Create order" at bounding box center [464, 29] width 30 height 8
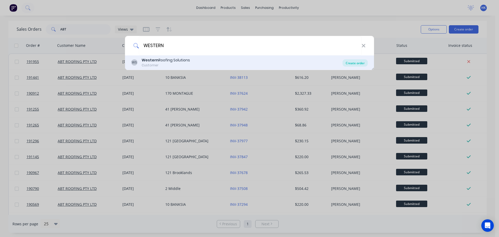
type input "WESTERN"
click at [357, 65] on div "Create order" at bounding box center [355, 62] width 25 height 7
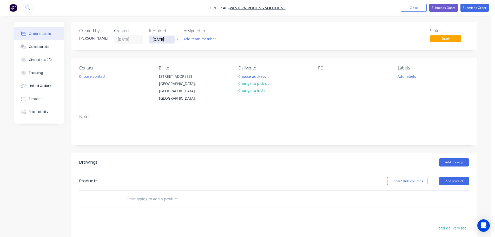
drag, startPoint x: 153, startPoint y: 42, endPoint x: 156, endPoint y: 42, distance: 3.9
click at [153, 42] on input "[DATE]" at bounding box center [161, 40] width 25 height 8
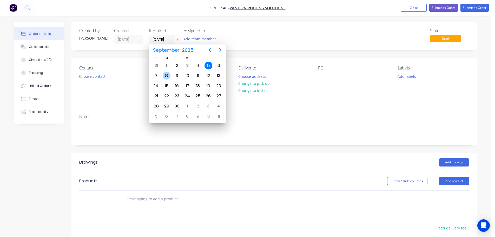
click at [166, 76] on div "8" at bounding box center [167, 76] width 8 height 8
type input "[DATE]"
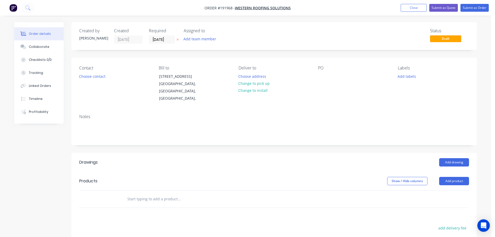
click at [92, 72] on div "Contact Choose contact" at bounding box center [114, 84] width 71 height 37
click at [92, 76] on button "Choose contact" at bounding box center [92, 76] width 32 height 7
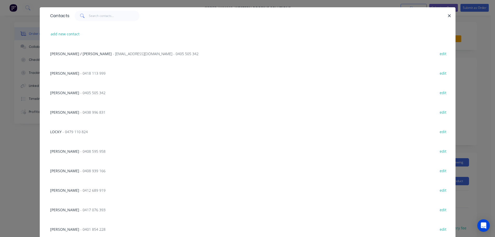
scroll to position [4, 0]
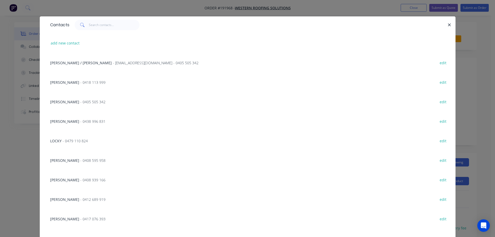
click at [80, 122] on span "- 0438 996 831" at bounding box center [92, 121] width 25 height 5
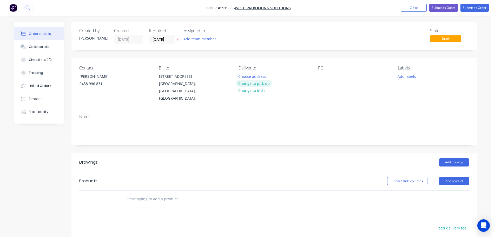
click at [256, 85] on button "Change to pick up" at bounding box center [254, 83] width 37 height 7
click at [243, 76] on div at bounding box center [243, 77] width 8 height 8
click at [317, 73] on div "Contact ADAM 0438 996 831 Bill to 81-89 PAKENHAM RD GREENBANK, Queensland, Aust…" at bounding box center [274, 84] width 406 height 52
click at [319, 73] on div at bounding box center [322, 77] width 8 height 8
click at [454, 153] on header "Drawings Add drawing" at bounding box center [274, 162] width 406 height 19
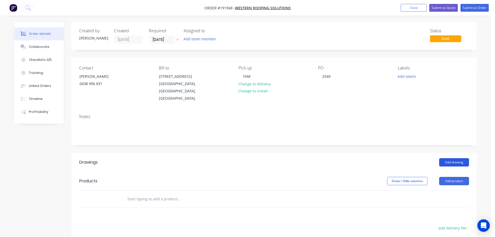
click at [455, 158] on button "Add drawing" at bounding box center [454, 162] width 30 height 8
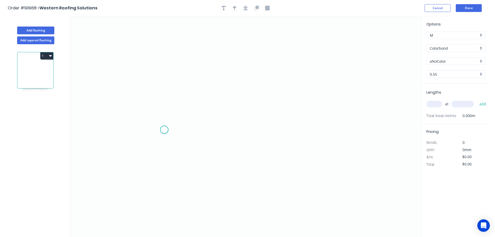
click at [166, 129] on icon "0" at bounding box center [245, 126] width 351 height 221
click at [353, 134] on icon "0" at bounding box center [245, 126] width 351 height 221
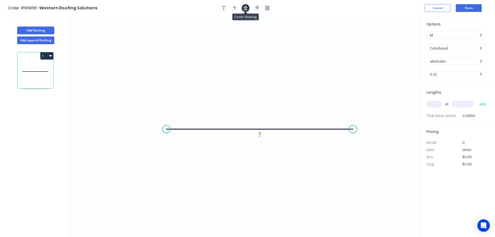
drag, startPoint x: 244, startPoint y: 9, endPoint x: 246, endPoint y: 11, distance: 3.9
click at [244, 9] on icon "button" at bounding box center [246, 8] width 4 height 5
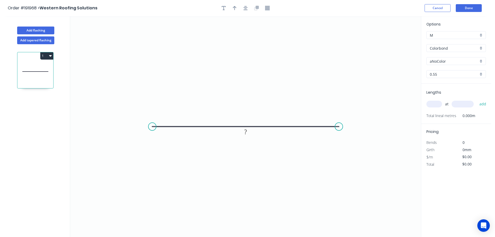
click at [455, 61] on input "aNoColor" at bounding box center [454, 60] width 49 height 5
click at [447, 49] on input "Colorbond" at bounding box center [454, 47] width 49 height 5
type input "aNoColor"
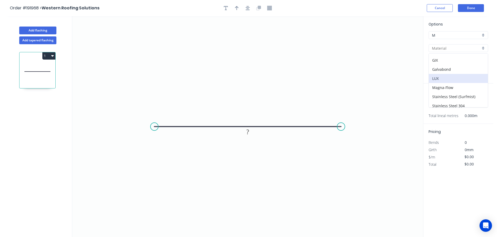
scroll to position [110, 0]
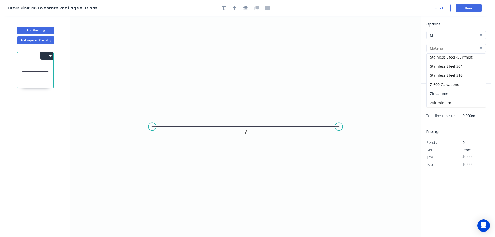
click at [451, 90] on div "Zincalume" at bounding box center [456, 93] width 59 height 9
type input "Zincalume"
click at [433, 102] on input "text" at bounding box center [435, 104] width 16 height 7
click at [244, 134] on rect at bounding box center [245, 131] width 10 height 7
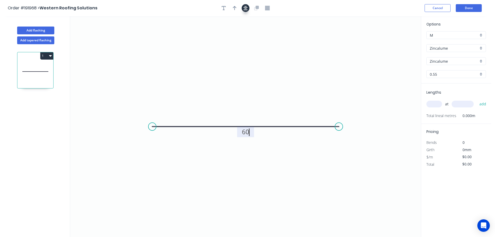
click at [244, 8] on button "button" at bounding box center [246, 8] width 8 height 8
type input "$3.82"
click at [234, 10] on icon "button" at bounding box center [235, 8] width 4 height 5
drag, startPoint x: 394, startPoint y: 41, endPoint x: 246, endPoint y: 48, distance: 148.6
click at [250, 49] on icon at bounding box center [252, 52] width 5 height 17
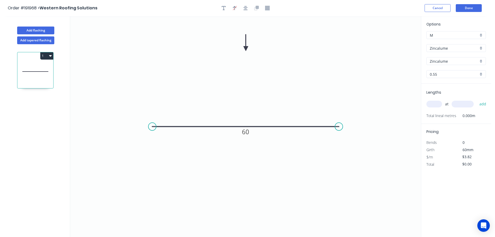
click at [432, 103] on input "text" at bounding box center [435, 104] width 16 height 7
type input "300"
type input "900"
click at [477, 100] on button "add" at bounding box center [483, 104] width 12 height 9
type input "$1,146.00"
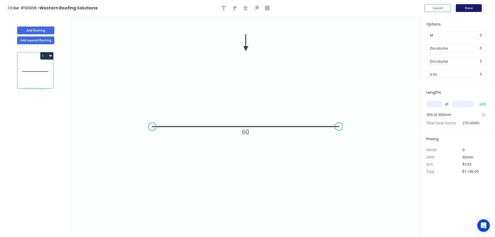
click at [469, 8] on button "Done" at bounding box center [469, 8] width 26 height 8
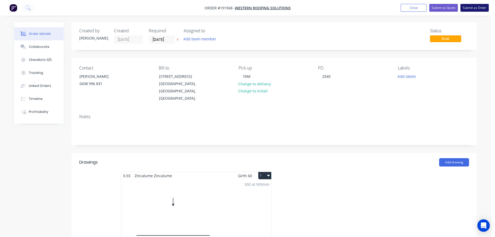
click at [475, 5] on button "Submit as Order" at bounding box center [475, 8] width 28 height 8
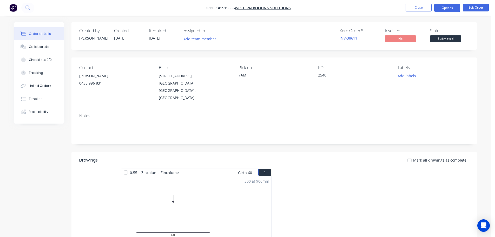
click at [448, 6] on button "Options" at bounding box center [447, 8] width 26 height 8
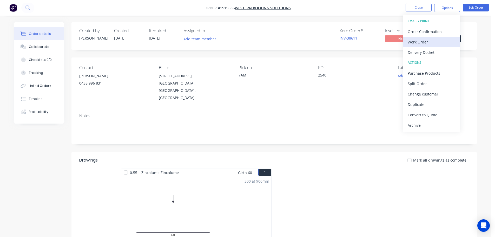
click at [437, 41] on div "Work Order" at bounding box center [432, 42] width 48 height 8
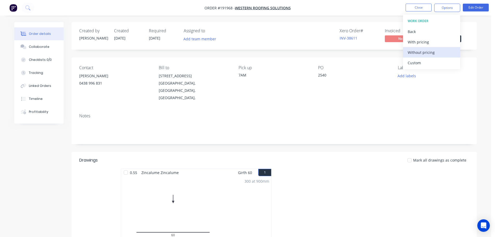
click at [438, 51] on div "Without pricing" at bounding box center [432, 53] width 48 height 8
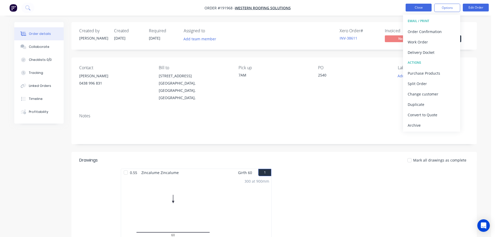
click at [414, 7] on button "Close" at bounding box center [419, 8] width 26 height 8
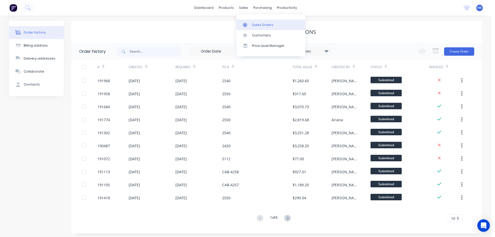
click at [258, 26] on div "Sales Orders" at bounding box center [262, 25] width 21 height 5
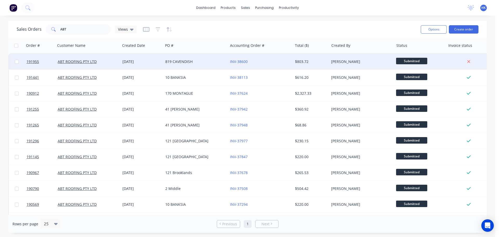
click at [262, 61] on div "INV-38600" at bounding box center [259, 61] width 58 height 5
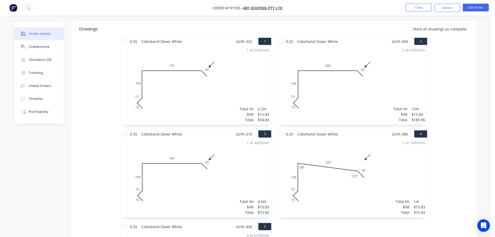
scroll to position [78, 0]
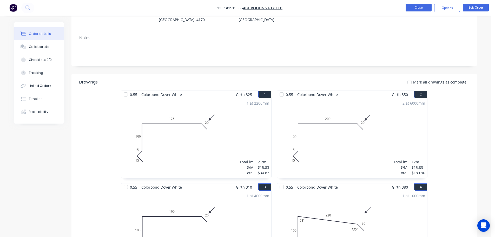
click at [423, 6] on button "Close" at bounding box center [419, 8] width 26 height 8
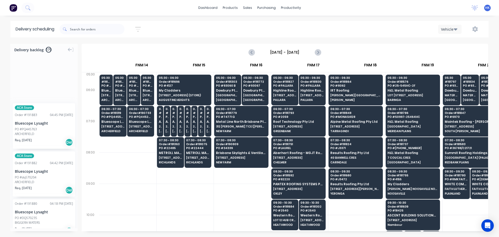
scroll to position [0, 615]
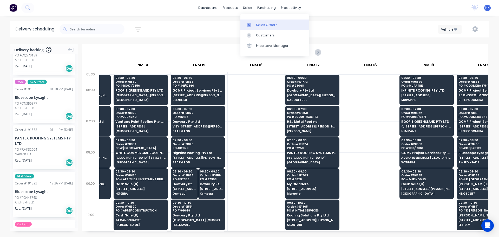
click at [255, 24] on link "Sales Orders" at bounding box center [274, 24] width 69 height 10
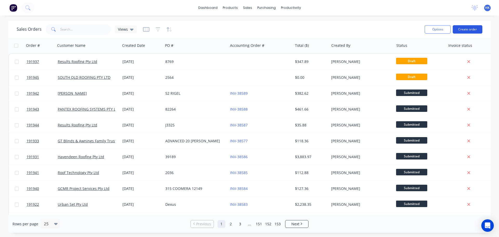
click at [467, 30] on button "Create order" at bounding box center [468, 29] width 30 height 8
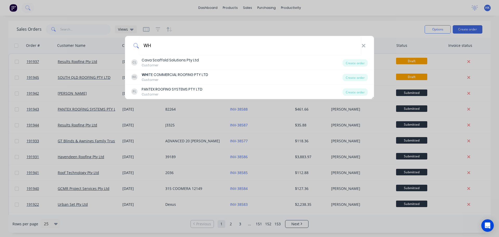
type input "WH"
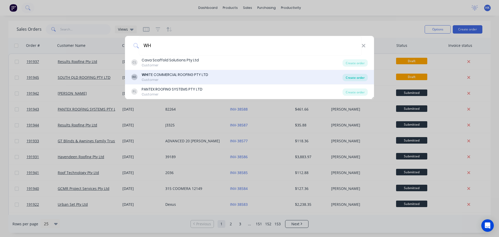
click at [360, 78] on div "Create order" at bounding box center [355, 77] width 25 height 7
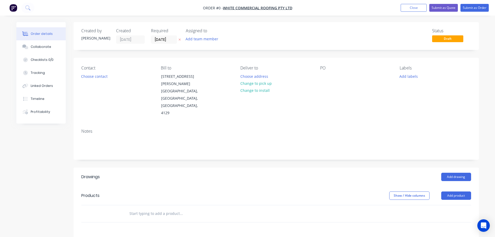
click at [159, 44] on div "Created by [PERSON_NAME] Created [DATE] Required [DATE] Assigned to Add team me…" at bounding box center [277, 36] width 406 height 28
click at [161, 44] on div "Created by [PERSON_NAME] Created [DATE] Required [DATE] Assigned to Add team me…" at bounding box center [277, 36] width 406 height 28
click at [160, 38] on input "[DATE]" at bounding box center [163, 40] width 25 height 8
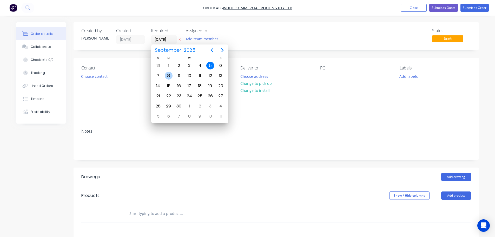
click at [171, 76] on div "8" at bounding box center [169, 76] width 8 height 8
type input "[DATE]"
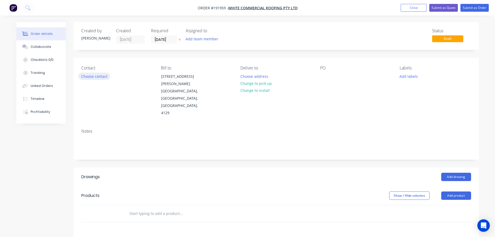
click at [106, 77] on button "Choose contact" at bounding box center [94, 76] width 32 height 7
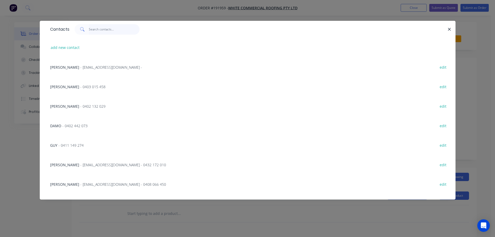
click at [108, 33] on input "text" at bounding box center [114, 29] width 51 height 10
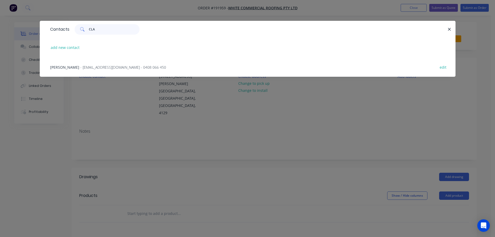
type input "CLA"
click at [109, 66] on span "- [EMAIL_ADDRESS][DOMAIN_NAME] - 0408 066 450" at bounding box center [123, 67] width 86 height 5
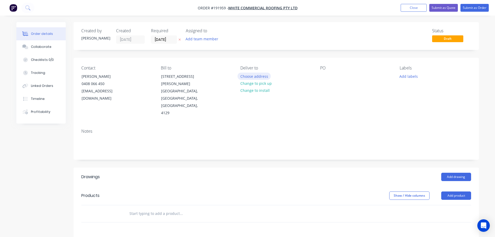
click at [241, 75] on button "Choose address" at bounding box center [254, 76] width 33 height 7
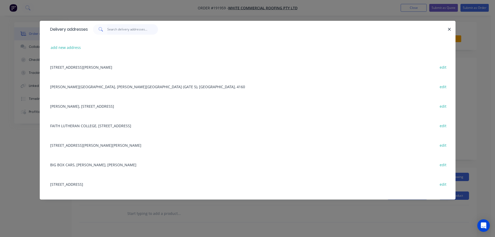
click at [135, 28] on input "text" at bounding box center [132, 29] width 51 height 10
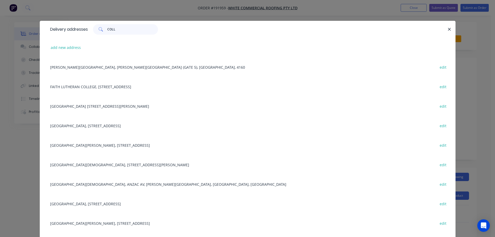
type input "COLL"
click at [133, 64] on div "[PERSON_NAME][GEOGRAPHIC_DATA], [PERSON_NAME][GEOGRAPHIC_DATA] (GATE 5), [PERSO…" at bounding box center [248, 66] width 400 height 19
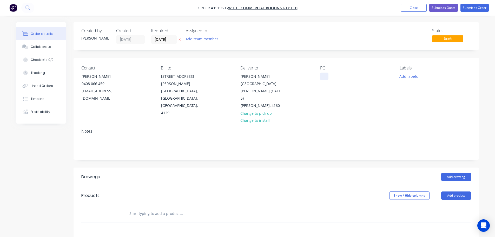
click at [322, 77] on div at bounding box center [324, 77] width 8 height 8
click at [409, 79] on button "Add labels" at bounding box center [409, 76] width 24 height 7
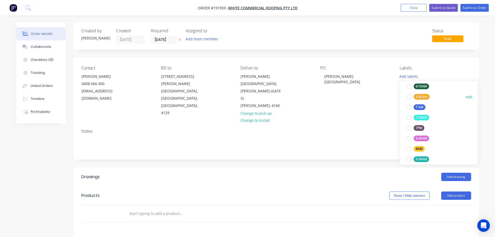
click at [410, 97] on div at bounding box center [409, 97] width 10 height 10
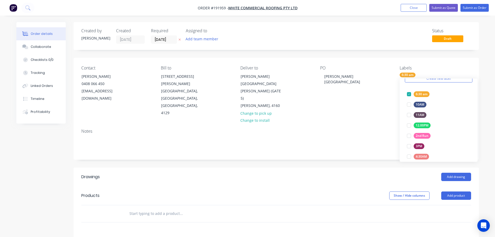
click at [379, 167] on header "Drawings Add drawing" at bounding box center [277, 176] width 406 height 19
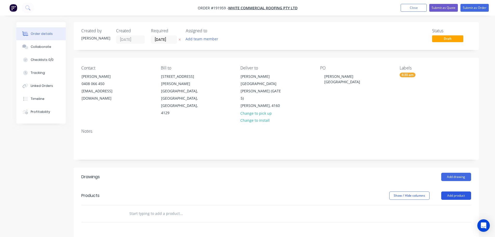
click at [454, 191] on button "Add product" at bounding box center [456, 195] width 30 height 8
click at [456, 173] on button "Add drawing" at bounding box center [456, 177] width 30 height 8
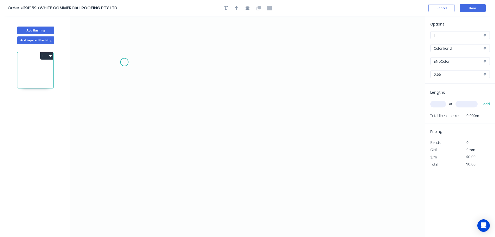
click at [124, 62] on icon "0" at bounding box center [247, 126] width 355 height 221
click at [153, 30] on icon "0" at bounding box center [247, 126] width 355 height 221
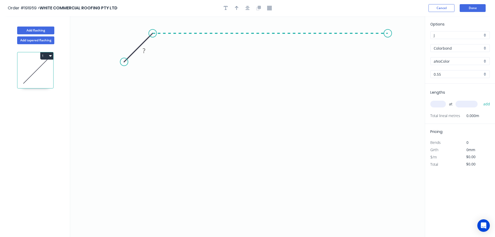
click at [388, 39] on icon "0 ?" at bounding box center [247, 126] width 355 height 221
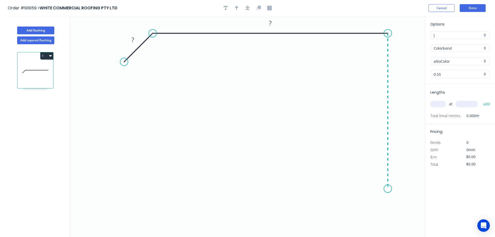
click at [389, 189] on icon "0 ? ?" at bounding box center [247, 126] width 355 height 221
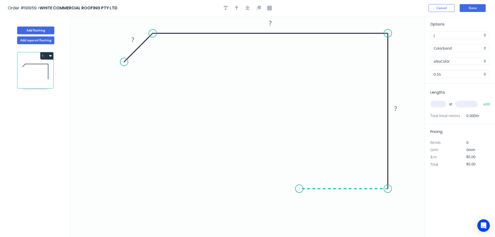
click at [299, 188] on icon at bounding box center [343, 188] width 89 height 0
click at [323, 209] on div "Open Hook" at bounding box center [327, 211] width 52 height 11
click at [311, 210] on div "Flip bend" at bounding box center [327, 207] width 52 height 11
click at [312, 216] on div "Delete bend" at bounding box center [325, 219] width 52 height 11
click at [309, 201] on div "Crush & Fold" at bounding box center [324, 201] width 52 height 11
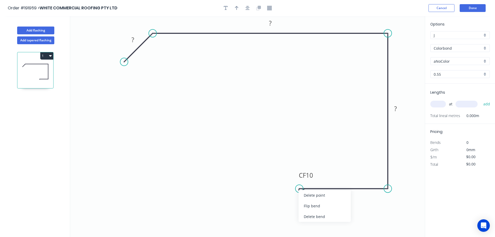
click at [308, 200] on div "Delete point" at bounding box center [325, 195] width 52 height 11
drag, startPoint x: 389, startPoint y: 189, endPoint x: 348, endPoint y: 189, distance: 41.3
click at [388, 189] on circle at bounding box center [388, 189] width 8 height 8
click at [290, 190] on icon "0 ? ? ?" at bounding box center [247, 126] width 355 height 221
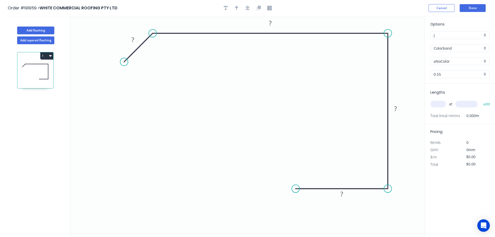
drag, startPoint x: 291, startPoint y: 188, endPoint x: 296, endPoint y: 188, distance: 5.2
click at [296, 188] on circle at bounding box center [296, 189] width 8 height 8
click at [312, 203] on div "Crush & Fold" at bounding box center [321, 201] width 52 height 11
click at [305, 204] on div "Flip bend" at bounding box center [322, 206] width 52 height 11
drag, startPoint x: 312, startPoint y: 199, endPoint x: 267, endPoint y: 201, distance: 45.3
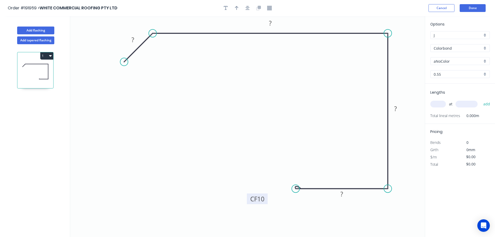
click at [267, 201] on rect at bounding box center [257, 198] width 21 height 11
click at [259, 201] on tspan "10" at bounding box center [260, 198] width 7 height 9
click at [245, 11] on button "button" at bounding box center [248, 8] width 8 height 8
type input "$13.71"
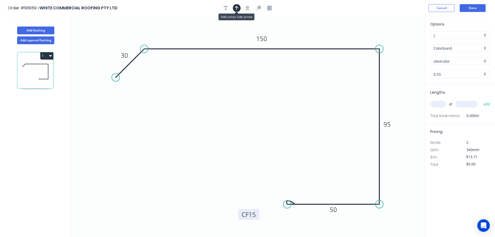
click at [238, 8] on icon "button" at bounding box center [237, 8] width 4 height 5
click at [397, 42] on icon "0 30 150 95 CF 15 50" at bounding box center [247, 126] width 355 height 221
click at [397, 41] on icon at bounding box center [397, 35] width 5 height 17
click at [399, 41] on icon "0 30 150 95 CF 15 50" at bounding box center [247, 126] width 355 height 221
click at [398, 40] on icon at bounding box center [397, 35] width 5 height 17
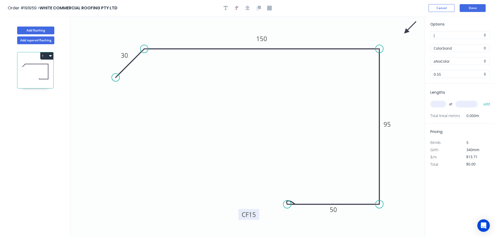
drag, startPoint x: 397, startPoint y: 40, endPoint x: 407, endPoint y: 31, distance: 13.1
click at [407, 31] on icon at bounding box center [410, 27] width 15 height 15
click at [443, 60] on input "aNoColor" at bounding box center [458, 60] width 49 height 5
click at [447, 108] on div "Dune" at bounding box center [460, 108] width 59 height 9
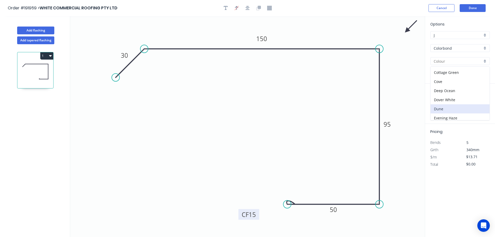
type input "Dune"
click at [438, 104] on input "text" at bounding box center [438, 104] width 16 height 7
type input "1"
type input "4800"
click at [481, 100] on button "add" at bounding box center [487, 104] width 12 height 9
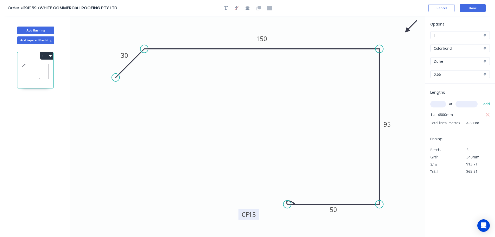
click at [42, 58] on button "1" at bounding box center [46, 55] width 13 height 7
click at [42, 66] on div "Duplicate" at bounding box center [29, 69] width 40 height 8
type input "$0.00"
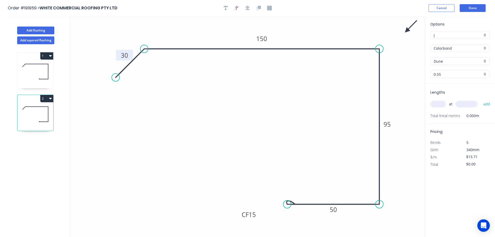
click at [122, 57] on tspan "30" at bounding box center [124, 55] width 7 height 9
drag, startPoint x: 286, startPoint y: 204, endPoint x: 234, endPoint y: 204, distance: 52.0
click at [234, 204] on circle at bounding box center [234, 204] width 8 height 8
type input "$15.60"
click at [200, 214] on tspan "15" at bounding box center [198, 214] width 7 height 9
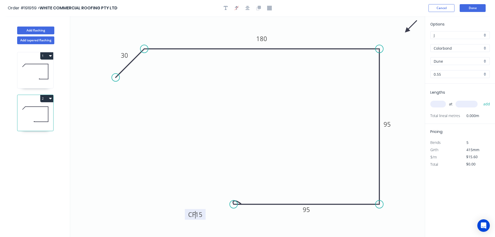
click at [439, 107] on input "text" at bounding box center [438, 104] width 16 height 7
type input "1"
type input "4800"
click at [481, 100] on button "add" at bounding box center [487, 104] width 12 height 9
type input "$74.88"
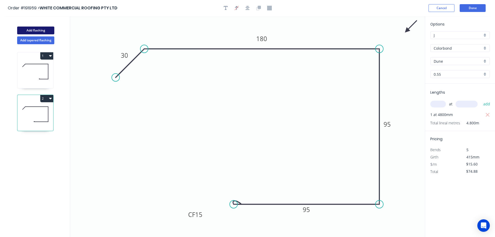
click at [41, 31] on button "Add flashing" at bounding box center [35, 31] width 37 height 8
type input "$0.00"
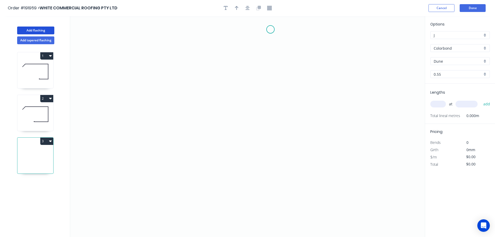
click at [271, 29] on icon "0" at bounding box center [247, 126] width 355 height 221
click at [277, 137] on icon "0" at bounding box center [247, 126] width 355 height 221
click at [220, 137] on icon "0 ?" at bounding box center [247, 126] width 355 height 221
click at [220, 190] on icon "0 ? ?" at bounding box center [247, 126] width 355 height 221
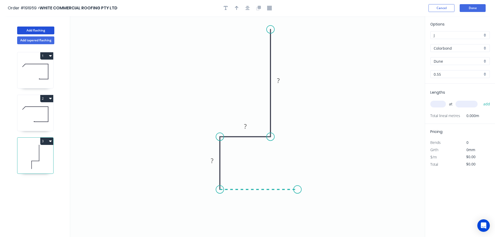
click at [298, 187] on icon "0 ? ? ?" at bounding box center [247, 126] width 355 height 221
click at [297, 160] on icon "0 ? ? ? ?" at bounding box center [247, 126] width 355 height 221
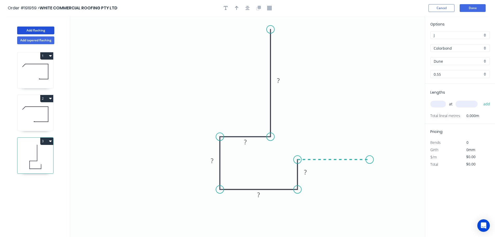
click at [370, 160] on icon "0 ? ? ? ? ?" at bounding box center [247, 126] width 355 height 221
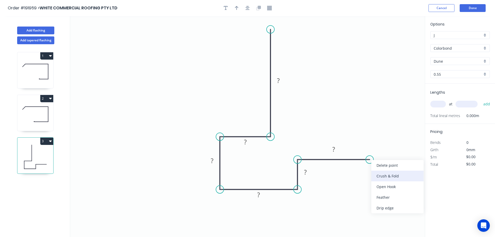
click at [381, 174] on div "Crush & Fold" at bounding box center [397, 176] width 52 height 11
drag, startPoint x: 374, startPoint y: 173, endPoint x: 393, endPoint y: 166, distance: 20.3
click at [395, 166] on icon "0 ? ? ? ? ? CF 10 ?" at bounding box center [247, 126] width 355 height 221
drag, startPoint x: 372, startPoint y: 172, endPoint x: 405, endPoint y: 165, distance: 33.8
click at [405, 165] on rect at bounding box center [396, 160] width 21 height 11
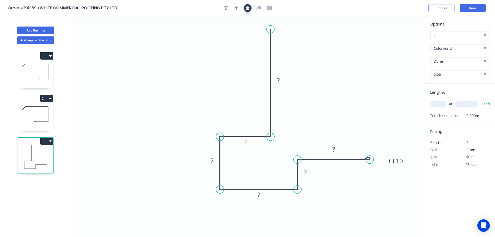
click at [247, 5] on button "button" at bounding box center [248, 8] width 8 height 8
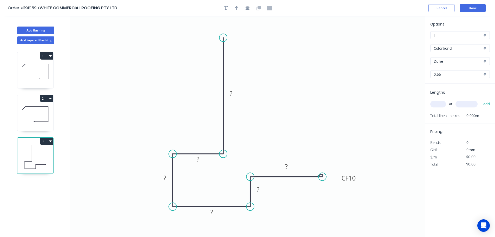
drag, startPoint x: 225, startPoint y: 45, endPoint x: 222, endPoint y: 39, distance: 6.7
click at [222, 39] on circle at bounding box center [223, 38] width 8 height 8
click at [240, 58] on div "Crush & Fold" at bounding box center [248, 56] width 52 height 11
click at [237, 55] on div "Flip bend" at bounding box center [249, 57] width 52 height 11
drag, startPoint x: 244, startPoint y: 34, endPoint x: 263, endPoint y: 27, distance: 21.0
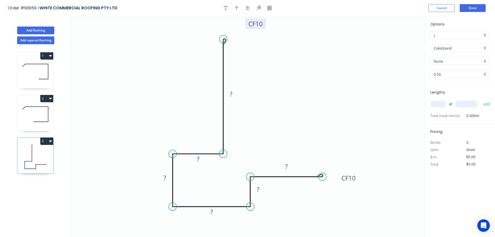
click at [265, 28] on rect at bounding box center [255, 23] width 21 height 11
click at [262, 24] on tspan "10" at bounding box center [258, 23] width 7 height 9
type input "$14.78"
click at [323, 175] on circle at bounding box center [323, 177] width 8 height 8
drag, startPoint x: 263, startPoint y: 27, endPoint x: 255, endPoint y: 25, distance: 8.2
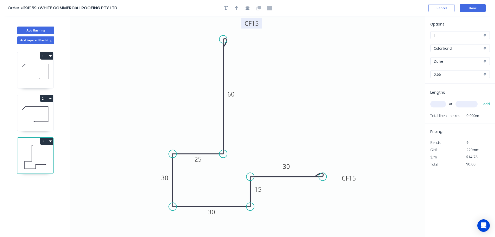
click at [255, 26] on rect at bounding box center [252, 23] width 21 height 11
click at [239, 8] on button "button" at bounding box center [237, 8] width 8 height 8
drag, startPoint x: 396, startPoint y: 41, endPoint x: 308, endPoint y: 55, distance: 89.4
click at [308, 55] on icon "0 CF 15 60 25 30 30 15 CF 15 30" at bounding box center [247, 126] width 355 height 221
drag, startPoint x: 284, startPoint y: 61, endPoint x: 178, endPoint y: 72, distance: 106.4
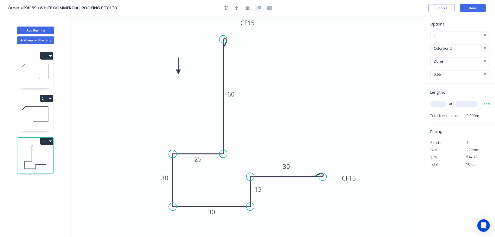
click at [178, 72] on icon at bounding box center [178, 66] width 5 height 17
drag, startPoint x: 178, startPoint y: 72, endPoint x: 148, endPoint y: 67, distance: 30.3
click at [109, 61] on icon at bounding box center [109, 59] width 15 height 15
click at [434, 105] on input "text" at bounding box center [438, 104] width 16 height 7
type input "1"
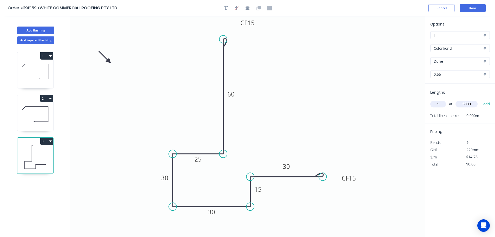
type input "6000"
click at [481, 100] on button "add" at bounding box center [487, 104] width 12 height 9
type input "$88.68"
click at [474, 9] on button "Done" at bounding box center [473, 8] width 26 height 8
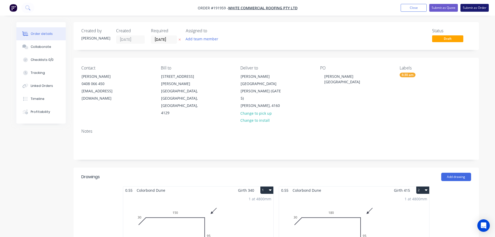
click at [472, 9] on button "Submit as Order" at bounding box center [475, 8] width 28 height 8
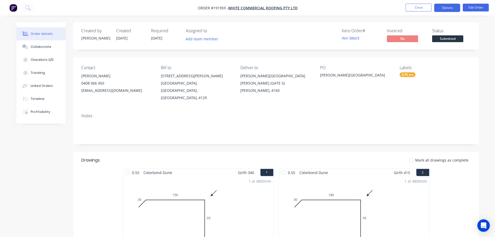
click at [445, 9] on button "Options" at bounding box center [447, 8] width 26 height 8
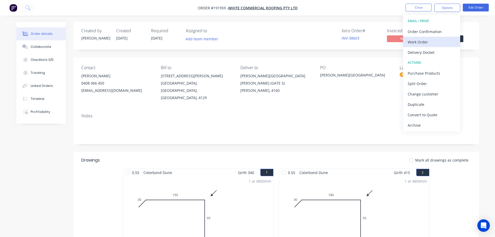
click at [443, 41] on div "Work Order" at bounding box center [432, 42] width 48 height 8
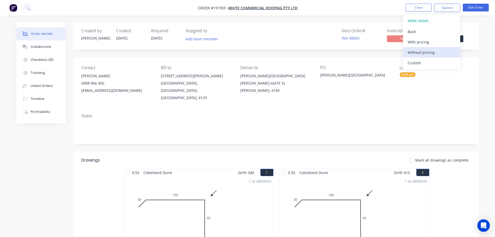
click at [444, 55] on div "Without pricing" at bounding box center [432, 53] width 48 height 8
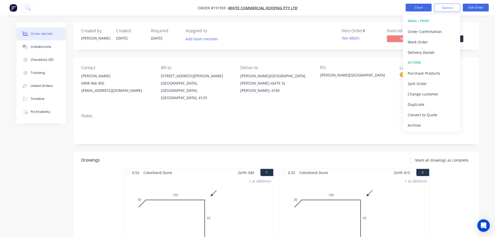
click at [418, 7] on button "Close" at bounding box center [419, 8] width 26 height 8
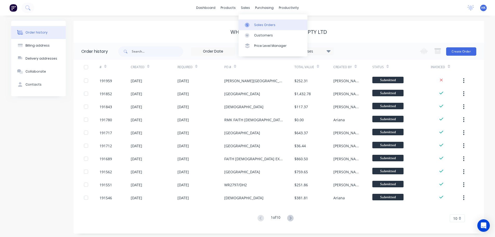
click at [262, 24] on div "Sales Orders" at bounding box center [264, 25] width 21 height 5
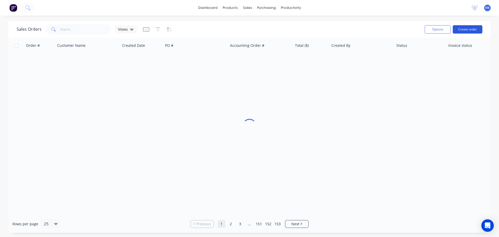
click at [466, 30] on button "Create order" at bounding box center [468, 29] width 30 height 8
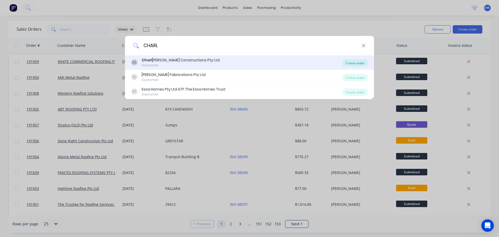
type input "CHARL"
click at [355, 65] on div "Create order" at bounding box center [355, 62] width 25 height 7
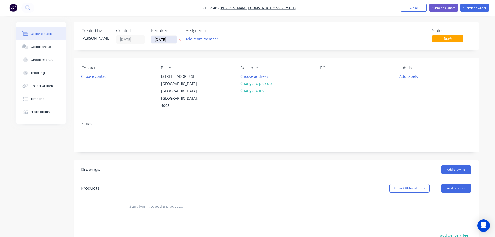
click at [156, 41] on input "[DATE]" at bounding box center [163, 40] width 25 height 8
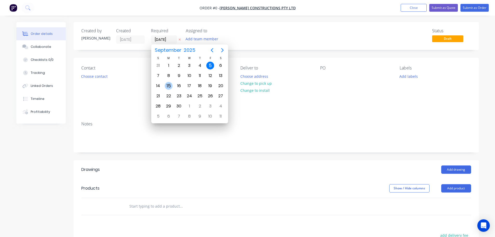
click at [171, 81] on div "15" at bounding box center [169, 86] width 10 height 10
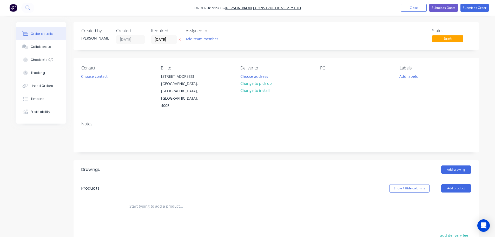
click at [164, 42] on input "[DATE]" at bounding box center [163, 40] width 25 height 8
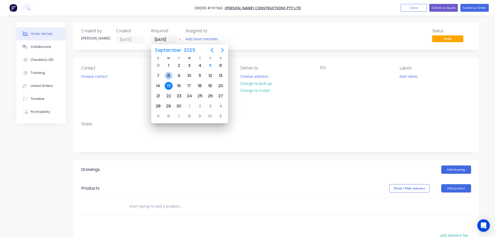
click at [169, 78] on div "8" at bounding box center [169, 76] width 8 height 8
type input "[DATE]"
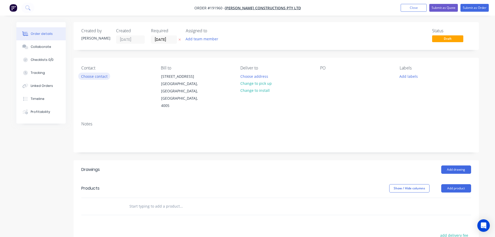
click at [98, 77] on button "Choose contact" at bounding box center [94, 76] width 32 height 7
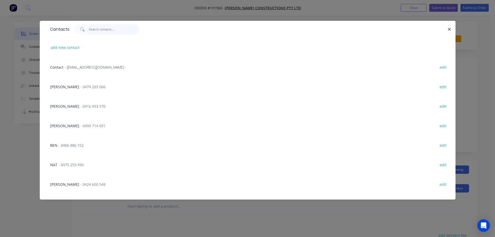
click at [106, 33] on input "text" at bounding box center [114, 29] width 51 height 10
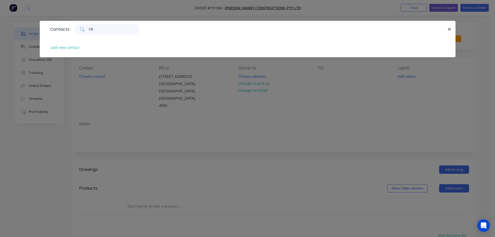
type input "CRA"
drag, startPoint x: 104, startPoint y: 30, endPoint x: 88, endPoint y: 30, distance: 16.4
click at [88, 30] on div "CRA" at bounding box center [107, 29] width 65 height 10
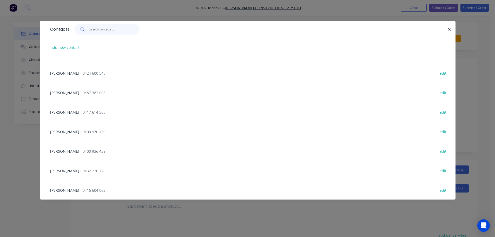
scroll to position [111, 0]
click at [77, 51] on div "add new contact" at bounding box center [248, 47] width 400 height 19
click at [74, 48] on button "add new contact" at bounding box center [65, 47] width 34 height 7
select select "AU"
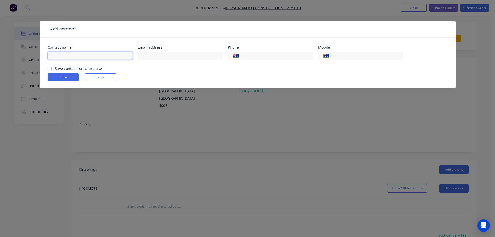
click at [67, 54] on input "text" at bounding box center [90, 56] width 85 height 8
type input "[PERSON_NAME]"
click at [349, 55] on input "tel" at bounding box center [366, 56] width 62 height 6
type input "0450 190 403"
click at [107, 75] on button "Cancel" at bounding box center [100, 77] width 31 height 8
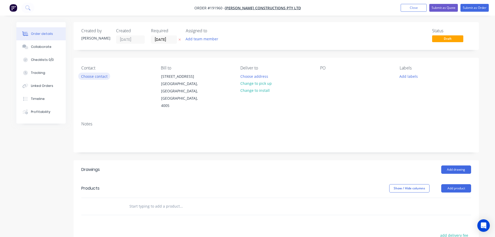
click at [99, 75] on button "Choose contact" at bounding box center [94, 76] width 32 height 7
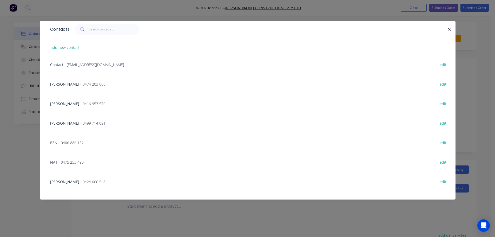
scroll to position [0, 0]
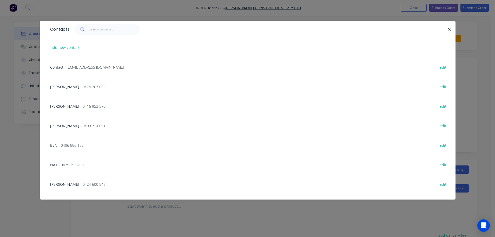
click at [80, 87] on span "- 0474 203 066" at bounding box center [92, 86] width 25 height 5
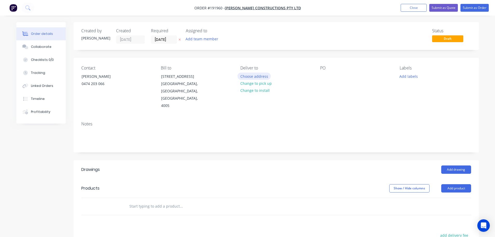
click at [252, 75] on button "Choose address" at bounding box center [254, 76] width 33 height 7
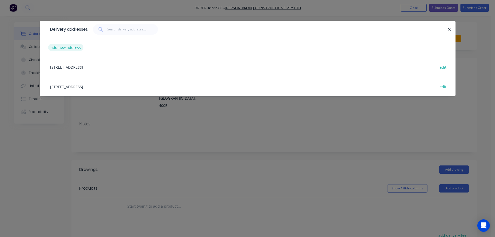
click at [71, 46] on button "add new address" at bounding box center [66, 47] width 36 height 7
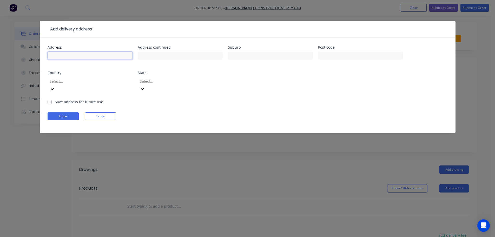
click at [77, 53] on input "text" at bounding box center [90, 56] width 85 height 8
type input "[STREET_ADDRESS]"
type input "PARADISE POINT"
click at [134, 80] on div "Address [STREET_ADDRESS] Address continued Suburb PARADISE POINT Post code Coun…" at bounding box center [248, 72] width 400 height 54
click at [122, 84] on div "Select..." at bounding box center [87, 81] width 78 height 8
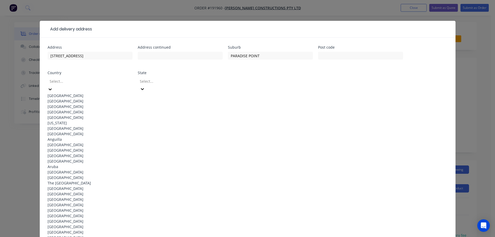
click at [108, 95] on div "[GEOGRAPHIC_DATA]" at bounding box center [90, 95] width 85 height 5
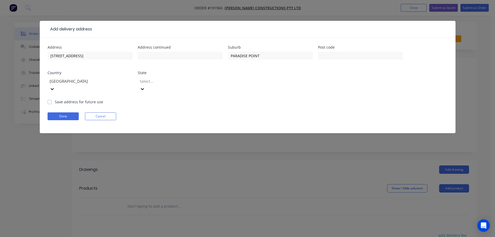
click at [173, 86] on div "Select..." at bounding box center [180, 87] width 85 height 23
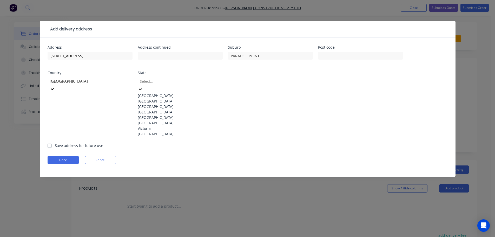
click at [175, 82] on div at bounding box center [176, 81] width 75 height 6
drag, startPoint x: 166, startPoint y: 120, endPoint x: 155, endPoint y: 119, distance: 10.7
click at [166, 115] on div "[GEOGRAPHIC_DATA]" at bounding box center [180, 111] width 85 height 5
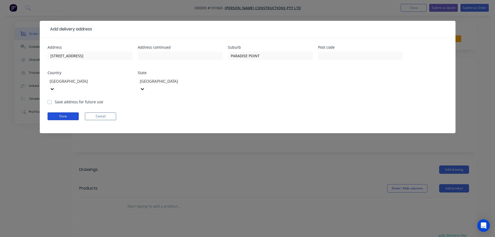
click at [70, 112] on button "Done" at bounding box center [63, 116] width 31 height 8
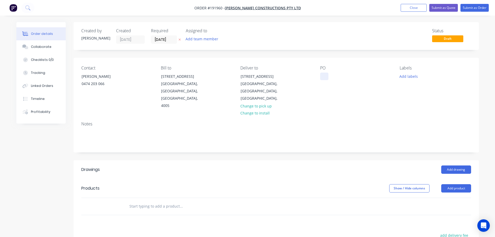
click at [326, 78] on div at bounding box center [324, 77] width 8 height 8
click at [454, 184] on button "Add product" at bounding box center [456, 188] width 30 height 8
click at [458, 198] on div "Product catalogue" at bounding box center [447, 202] width 40 height 8
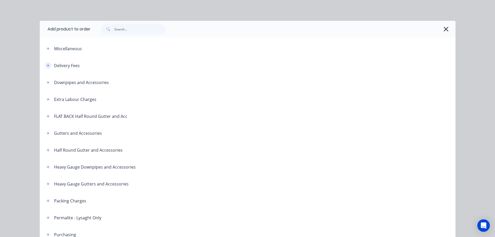
click at [47, 66] on icon "button" at bounding box center [48, 66] width 3 height 4
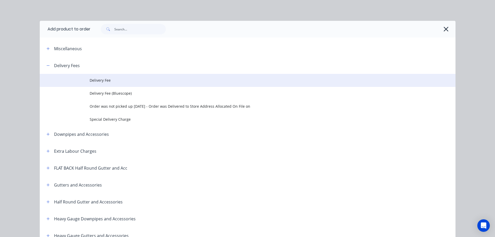
click at [97, 79] on span "Delivery Fee" at bounding box center [236, 79] width 293 height 5
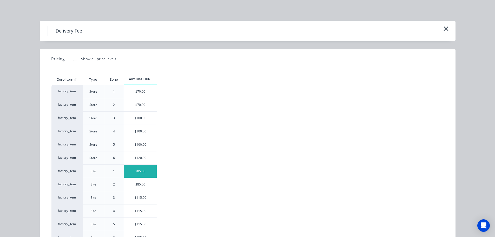
click at [143, 171] on div "$85.00" at bounding box center [140, 171] width 33 height 13
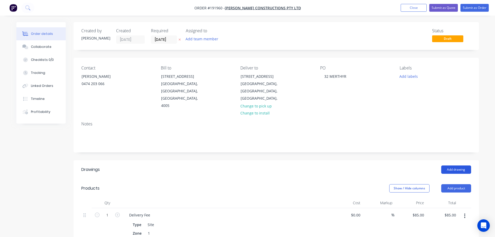
click at [458, 165] on button "Add drawing" at bounding box center [456, 169] width 30 height 8
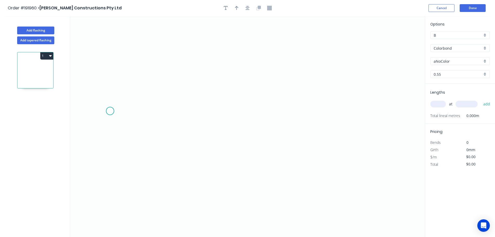
click at [112, 111] on icon "0" at bounding box center [247, 126] width 355 height 221
drag, startPoint x: 379, startPoint y: 123, endPoint x: 488, endPoint y: 123, distance: 109.2
click at [381, 123] on icon "0" at bounding box center [247, 126] width 355 height 221
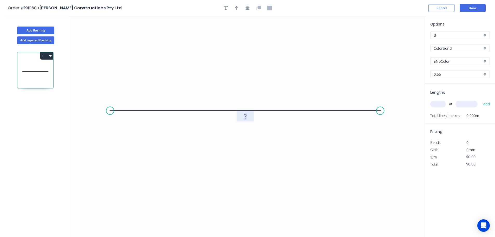
click at [244, 115] on tspan "?" at bounding box center [245, 116] width 3 height 9
click at [250, 6] on button "button" at bounding box center [248, 8] width 8 height 8
type input "$9.13"
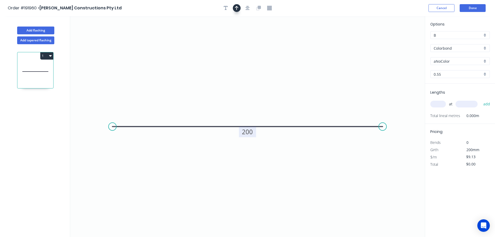
click at [236, 10] on button "button" at bounding box center [237, 8] width 8 height 8
drag, startPoint x: 399, startPoint y: 41, endPoint x: 275, endPoint y: 43, distance: 124.0
click at [283, 43] on icon at bounding box center [285, 37] width 5 height 17
click at [477, 49] on input "Colorbond" at bounding box center [458, 47] width 49 height 5
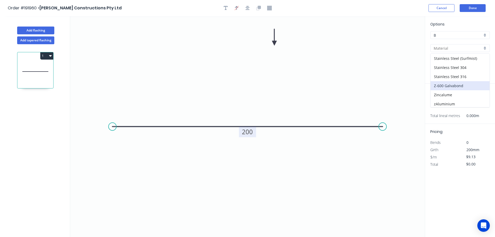
scroll to position [110, 0]
click at [466, 90] on div "Zincalume" at bounding box center [460, 93] width 59 height 9
type input "Zincalume"
type input "$8.47"
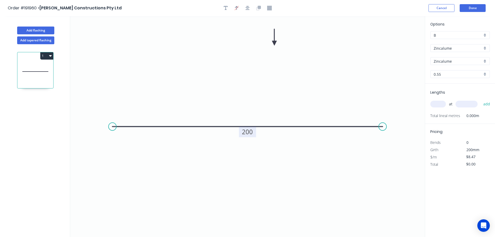
drag, startPoint x: 441, startPoint y: 101, endPoint x: 439, endPoint y: 104, distance: 3.9
click at [441, 101] on input "text" at bounding box center [438, 104] width 16 height 7
type input "1"
type input "7610"
click at [481, 100] on button "add" at bounding box center [487, 104] width 12 height 9
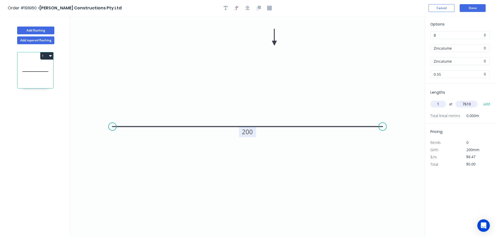
type input "$64.46"
type input "1"
type input "7500"
click at [481, 100] on button "add" at bounding box center [487, 104] width 12 height 9
type input "$127.98"
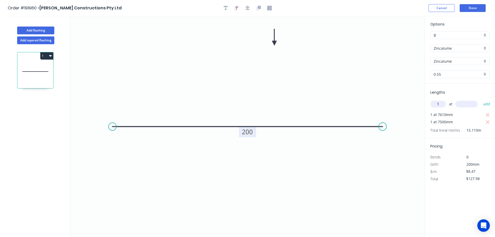
type input "1"
type input "1200"
click at [481, 100] on button "add" at bounding box center [487, 104] width 12 height 9
type input "$138.15"
type input "1"
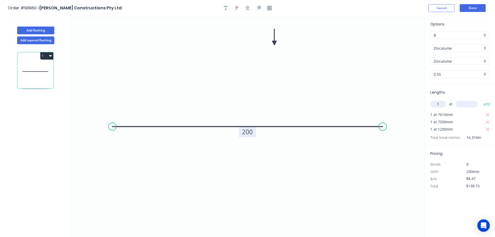
type input "3"
type input "6600"
click at [481, 100] on button "add" at bounding box center [487, 104] width 12 height 9
type input "$194.05"
type input "1"
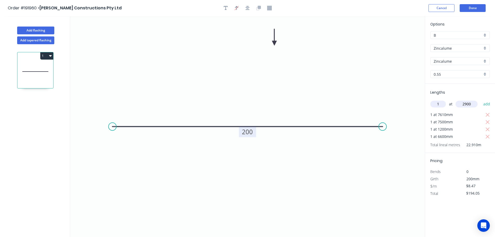
type input "2900"
click at [481, 100] on button "add" at bounding box center [487, 104] width 12 height 9
type input "$218.61"
type input "1"
type input "4900"
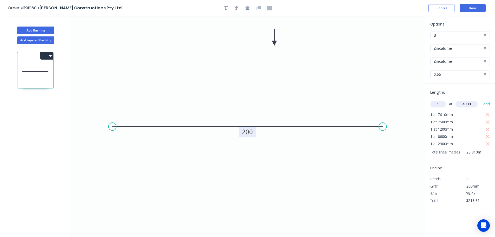
click at [481, 100] on button "add" at bounding box center [487, 104] width 12 height 9
type input "$260.11"
click at [476, 6] on button "Done" at bounding box center [473, 8] width 26 height 8
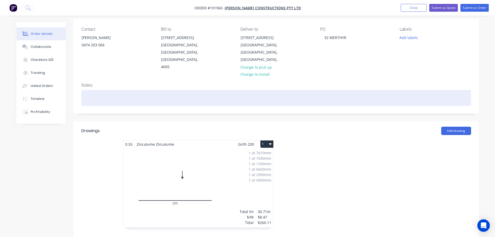
scroll to position [52, 0]
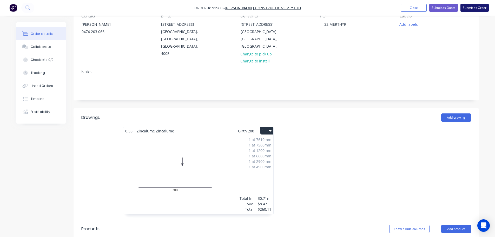
click at [466, 11] on button "Submit as Order" at bounding box center [475, 8] width 28 height 8
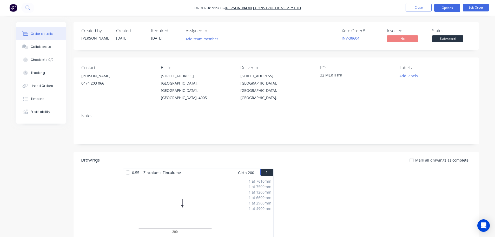
click at [448, 11] on button "Options" at bounding box center [447, 8] width 26 height 8
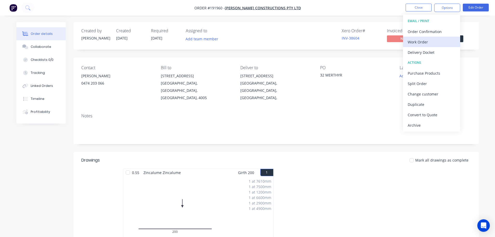
click at [438, 40] on div "Work Order" at bounding box center [432, 42] width 48 height 8
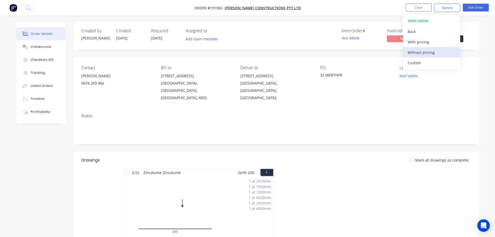
click at [433, 53] on div "Without pricing" at bounding box center [432, 53] width 48 height 8
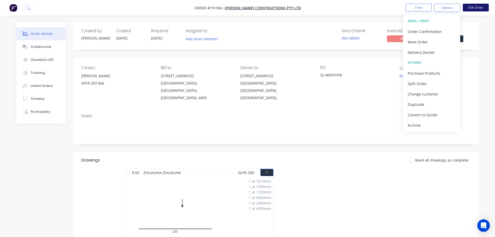
click at [475, 7] on button "Edit Order" at bounding box center [476, 8] width 26 height 8
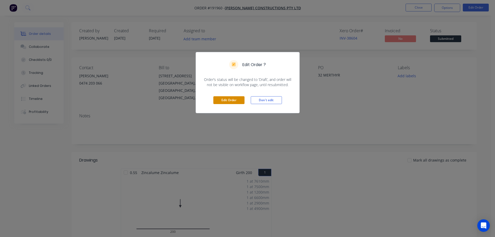
click at [241, 99] on button "Edit Order" at bounding box center [228, 100] width 31 height 8
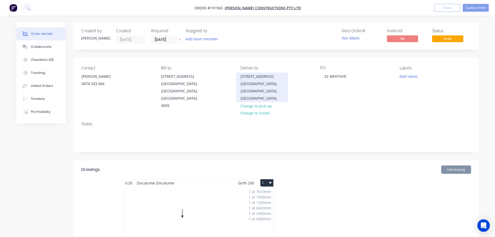
click at [265, 84] on div "[GEOGRAPHIC_DATA], [GEOGRAPHIC_DATA], [GEOGRAPHIC_DATA]," at bounding box center [262, 91] width 43 height 22
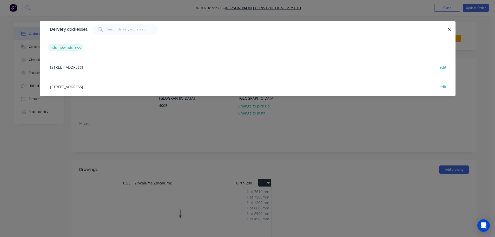
click at [74, 45] on button "add new address" at bounding box center [66, 47] width 36 height 7
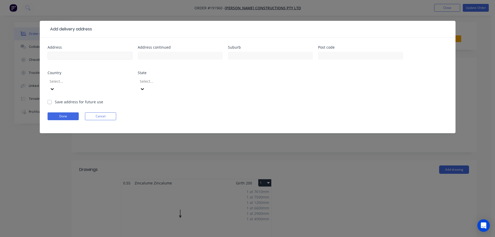
drag, startPoint x: 74, startPoint y: 45, endPoint x: 80, endPoint y: 53, distance: 9.8
click at [76, 50] on div "Address" at bounding box center [90, 55] width 85 height 20
click at [80, 54] on input "text" at bounding box center [90, 56] width 85 height 8
type input "[STREET_ADDRESS]"
click at [252, 50] on div "Suburb" at bounding box center [270, 55] width 85 height 20
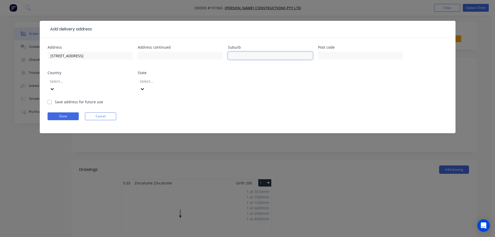
click at [252, 54] on input "text" at bounding box center [270, 56] width 85 height 8
type input "NEW FARM"
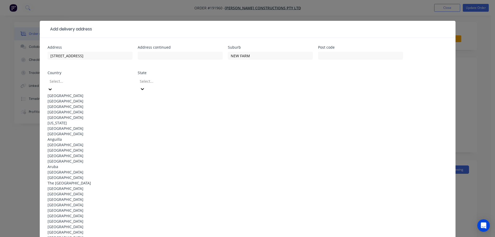
click at [95, 79] on div at bounding box center [86, 81] width 75 height 6
click at [87, 94] on div "[GEOGRAPHIC_DATA]" at bounding box center [90, 95] width 85 height 5
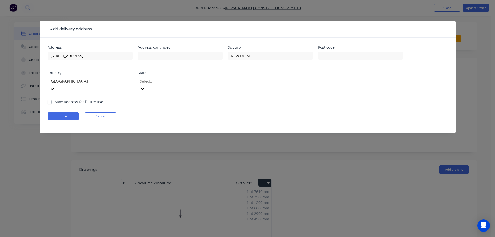
click at [165, 81] on div at bounding box center [176, 81] width 75 height 6
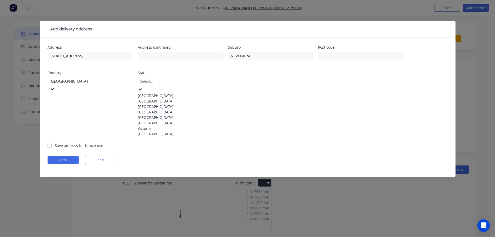
drag, startPoint x: 155, startPoint y: 123, endPoint x: 110, endPoint y: 120, distance: 45.1
click at [154, 115] on div "[GEOGRAPHIC_DATA]" at bounding box center [180, 111] width 85 height 5
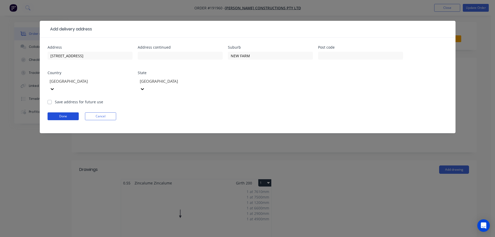
click at [70, 112] on button "Done" at bounding box center [63, 116] width 31 height 8
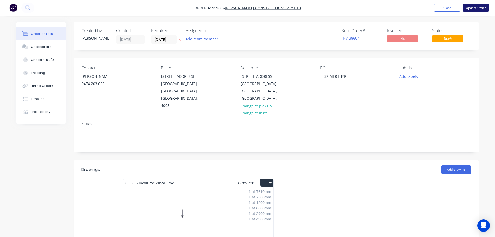
click at [477, 11] on nav "Order #191960 - [PERSON_NAME] Constructions Pty Ltd Add product Close Update Or…" at bounding box center [247, 8] width 495 height 16
click at [477, 10] on button "Update Order" at bounding box center [476, 8] width 26 height 8
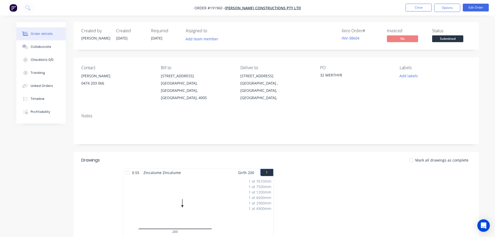
click at [416, 12] on nav "Order #191960 - [PERSON_NAME] Constructions Pty Ltd Close Options Edit Order" at bounding box center [247, 8] width 495 height 16
click at [414, 10] on button "Close" at bounding box center [419, 8] width 26 height 8
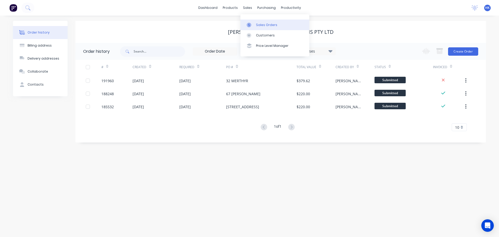
click at [262, 25] on div "Sales Orders" at bounding box center [266, 25] width 21 height 5
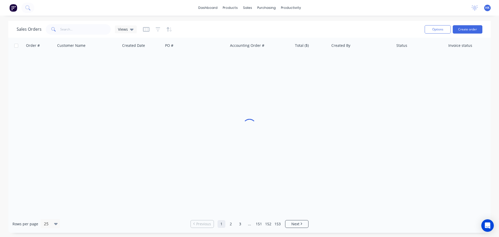
click at [466, 36] on div "Sales Orders Views Options Create order" at bounding box center [249, 29] width 482 height 17
click at [467, 31] on button "Create order" at bounding box center [468, 29] width 30 height 8
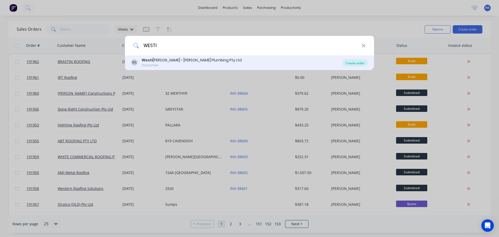
type input "WESTI"
click at [357, 64] on div "Create order" at bounding box center [355, 62] width 25 height 7
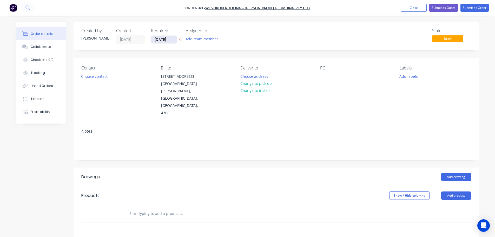
click at [160, 39] on input "[DATE]" at bounding box center [163, 40] width 25 height 8
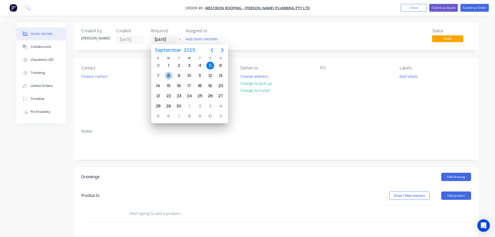
click at [172, 74] on div "8" at bounding box center [169, 76] width 8 height 8
type input "[DATE]"
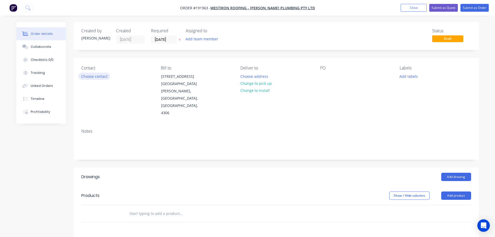
click at [99, 78] on button "Choose contact" at bounding box center [94, 76] width 32 height 7
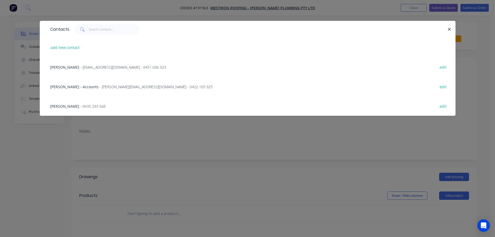
click at [89, 68] on span "- [EMAIL_ADDRESS][DOMAIN_NAME] - 0451 036 923" at bounding box center [123, 67] width 86 height 5
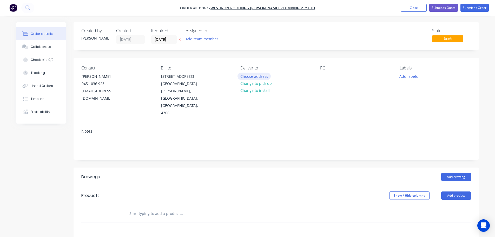
click at [257, 76] on button "Choose address" at bounding box center [254, 76] width 33 height 7
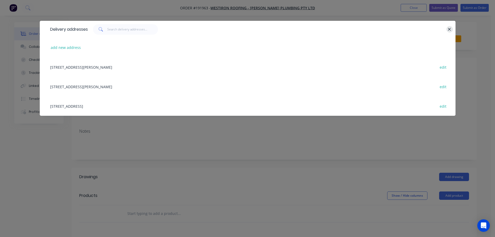
click at [448, 28] on button "button" at bounding box center [450, 29] width 6 height 6
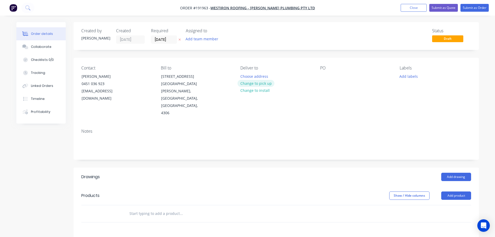
click at [252, 83] on button "Change to pick up" at bounding box center [256, 83] width 37 height 7
click at [244, 77] on div at bounding box center [244, 77] width 8 height 8
click at [324, 77] on div at bounding box center [324, 77] width 8 height 8
click at [442, 173] on button "Add drawing" at bounding box center [456, 177] width 30 height 8
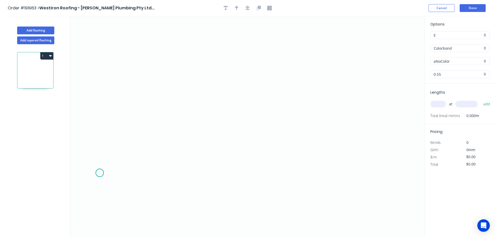
click at [100, 173] on icon "0" at bounding box center [247, 126] width 355 height 221
click at [132, 142] on icon "0" at bounding box center [247, 126] width 355 height 221
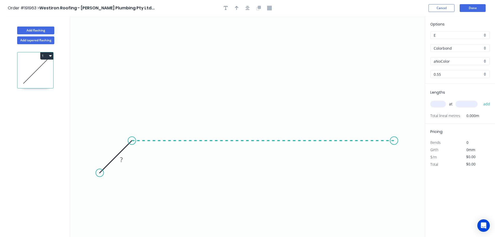
click at [394, 156] on icon "0 ?" at bounding box center [247, 126] width 355 height 221
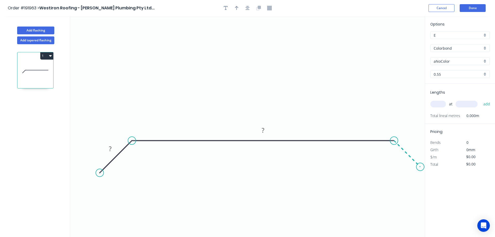
click at [421, 169] on icon "0 ? ?" at bounding box center [247, 126] width 355 height 221
drag, startPoint x: 102, startPoint y: 172, endPoint x: 107, endPoint y: 166, distance: 8.0
click at [105, 168] on circle at bounding box center [105, 168] width 8 height 8
click at [113, 145] on tspan "?" at bounding box center [113, 146] width 3 height 9
click at [246, 9] on icon "button" at bounding box center [248, 8] width 4 height 5
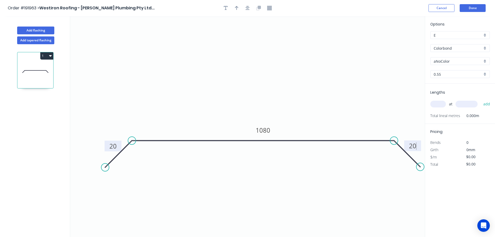
type input "$30.51"
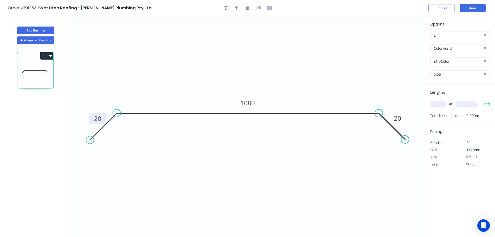
drag, startPoint x: 234, startPoint y: 9, endPoint x: 308, endPoint y: 28, distance: 75.7
click at [235, 9] on button "button" at bounding box center [237, 8] width 8 height 8
drag, startPoint x: 400, startPoint y: 38, endPoint x: 341, endPoint y: 44, distance: 59.0
click at [341, 44] on icon "0 20 1080 20" at bounding box center [247, 126] width 355 height 221
drag, startPoint x: 388, startPoint y: 43, endPoint x: 248, endPoint y: 41, distance: 140.1
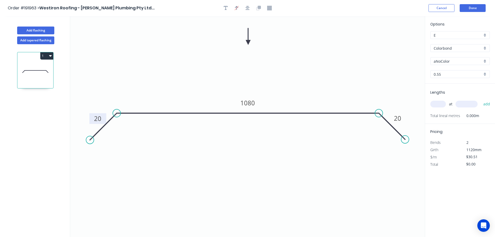
click at [248, 41] on icon at bounding box center [248, 36] width 5 height 17
click at [468, 62] on input "aNoColor" at bounding box center [458, 60] width 49 height 5
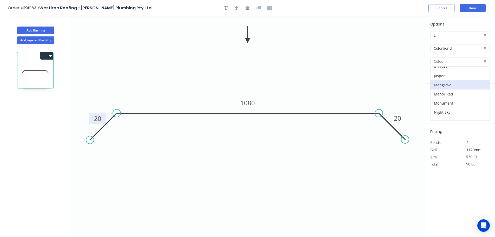
scroll to position [130, 0]
click at [460, 88] on div "Pale Eucalypt" at bounding box center [460, 86] width 59 height 9
type input "Pale Eucalypt"
click at [441, 103] on input "text" at bounding box center [438, 104] width 16 height 7
type input "12"
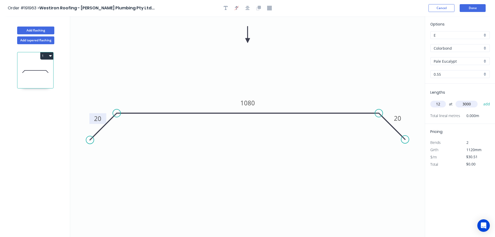
type input "3000"
click at [481, 100] on button "add" at bounding box center [487, 104] width 12 height 9
click at [53, 56] on div "1" at bounding box center [35, 70] width 36 height 36
click at [50, 55] on icon "button" at bounding box center [50, 56] width 3 height 2
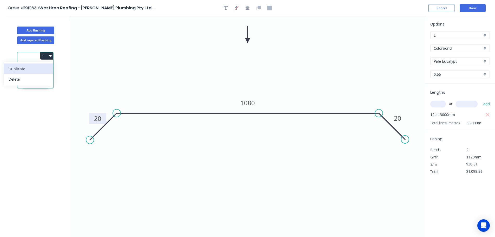
click at [44, 69] on div "Duplicate" at bounding box center [29, 69] width 40 height 8
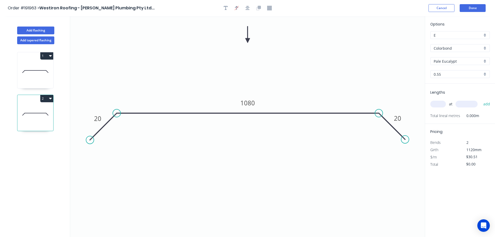
click at [46, 76] on icon at bounding box center [35, 71] width 36 height 33
type input "$1,098.36"
click at [439, 103] on input "text" at bounding box center [438, 104] width 16 height 7
type input "2"
type input "2500"
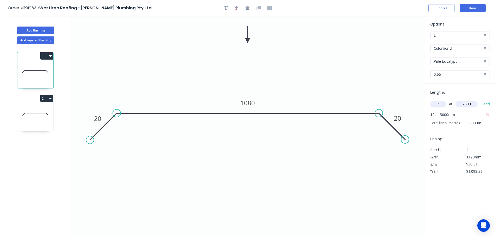
click at [481, 100] on button "add" at bounding box center [487, 104] width 12 height 9
click at [39, 106] on icon at bounding box center [35, 113] width 36 height 33
type input "$0.00"
click at [456, 63] on input "Pale Eucalypt" at bounding box center [458, 60] width 49 height 5
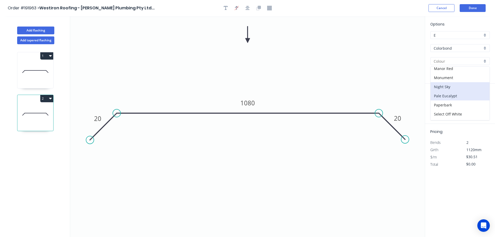
scroll to position [156, 0]
click at [449, 113] on div "Surfmist" at bounding box center [460, 115] width 59 height 9
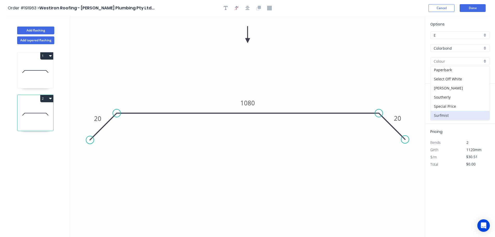
type input "Surfmist"
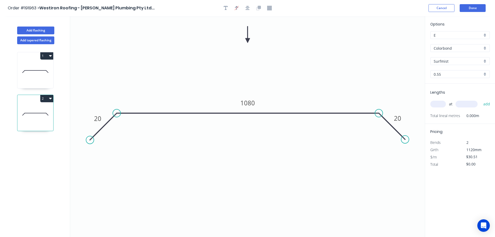
click at [444, 104] on input "text" at bounding box center [438, 104] width 16 height 7
type input "8"
type input "3000"
click at [481, 100] on button "add" at bounding box center [487, 104] width 12 height 9
click at [38, 101] on div "2" at bounding box center [35, 98] width 36 height 7
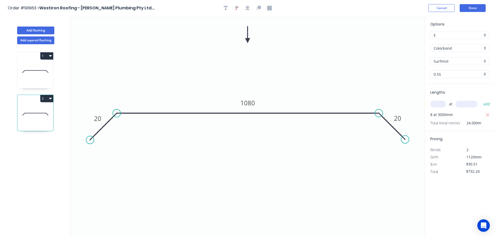
click at [46, 99] on button "2" at bounding box center [46, 98] width 13 height 7
click at [40, 108] on div "Duplicate" at bounding box center [29, 112] width 40 height 8
type input "$0.00"
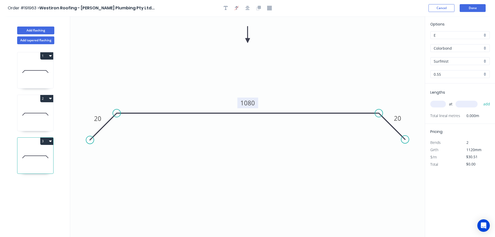
click at [250, 103] on tspan "1080" at bounding box center [247, 103] width 15 height 9
type input "$17.51"
click at [441, 104] on input "text" at bounding box center [438, 104] width 16 height 7
type input "3"
type input "3000"
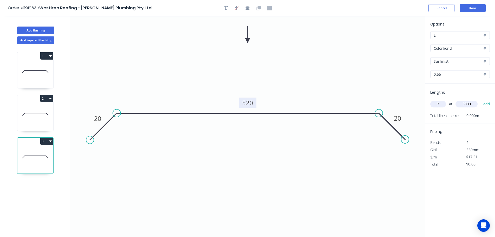
click at [481, 100] on button "add" at bounding box center [487, 104] width 12 height 9
type input "$157.59"
click at [469, 10] on button "Done" at bounding box center [473, 8] width 26 height 8
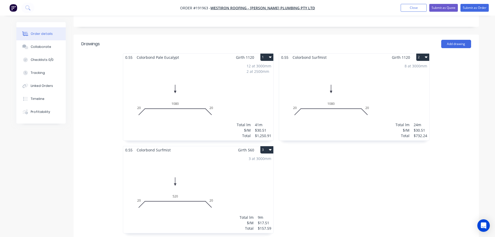
scroll to position [182, 0]
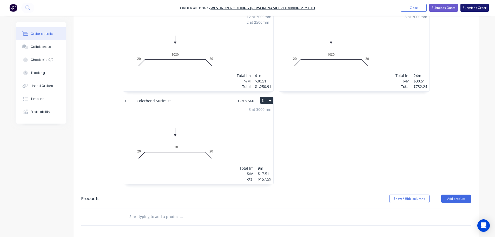
click at [473, 10] on button "Submit as Order" at bounding box center [475, 8] width 28 height 8
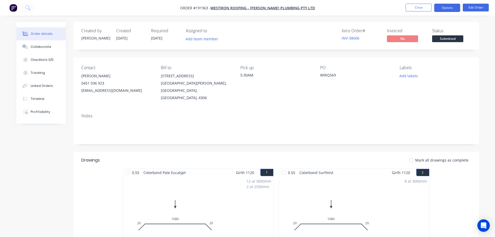
click at [441, 8] on button "Options" at bounding box center [447, 8] width 26 height 8
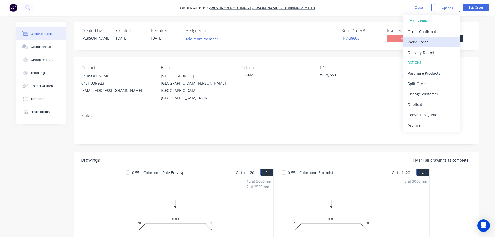
click at [421, 39] on div "Work Order" at bounding box center [432, 42] width 48 height 8
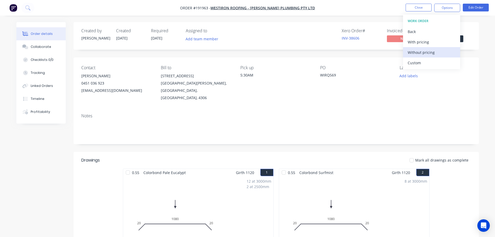
click at [424, 53] on div "Without pricing" at bounding box center [432, 53] width 48 height 8
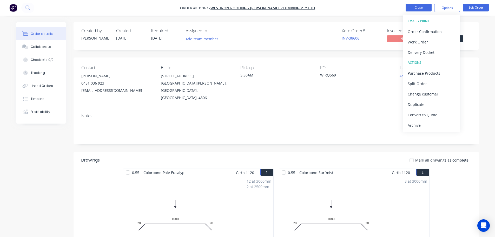
click at [429, 6] on button "Close" at bounding box center [419, 8] width 26 height 8
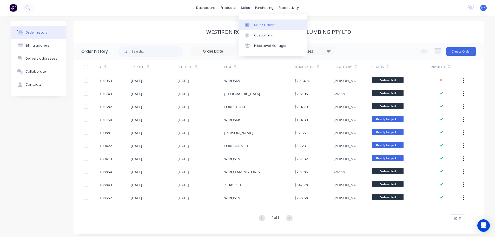
click at [256, 27] on div "Sales Orders" at bounding box center [264, 25] width 21 height 5
